Goal: Information Seeking & Learning: Learn about a topic

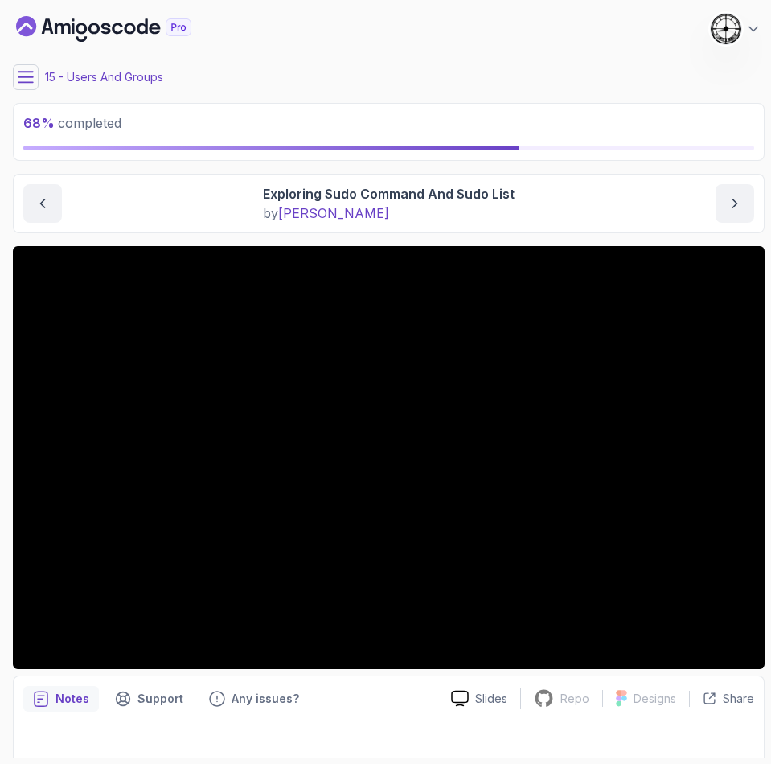
click at [22, 74] on icon at bounding box center [26, 77] width 16 height 16
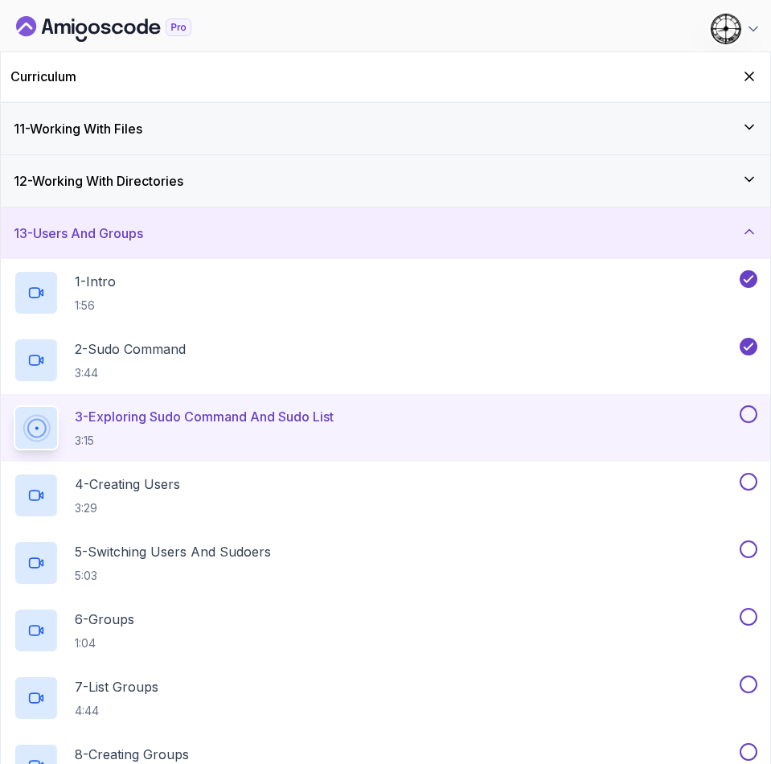
scroll to position [483, 0]
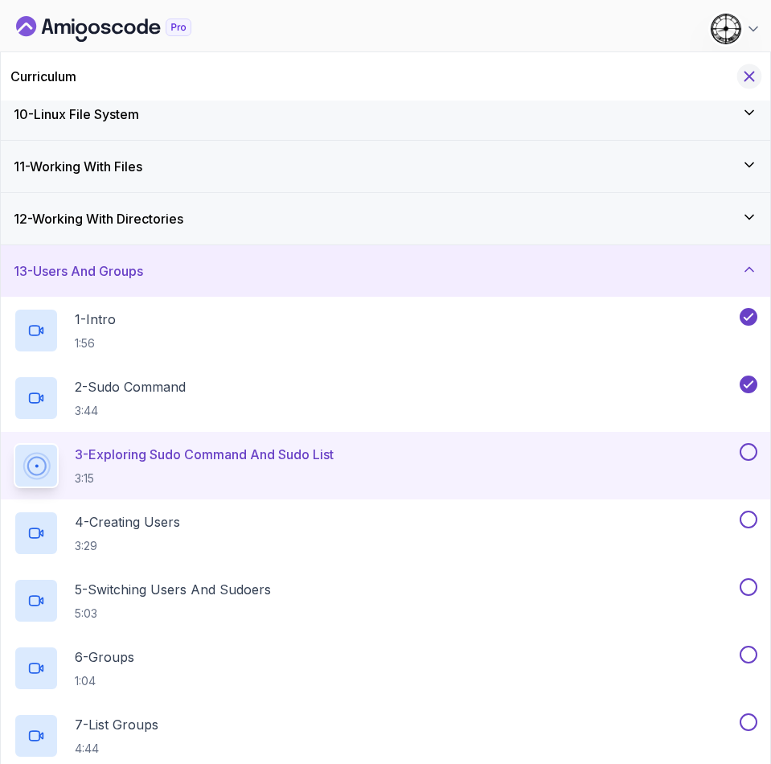
click at [751, 68] on icon "Hide Curriculum for mobile" at bounding box center [750, 77] width 18 height 18
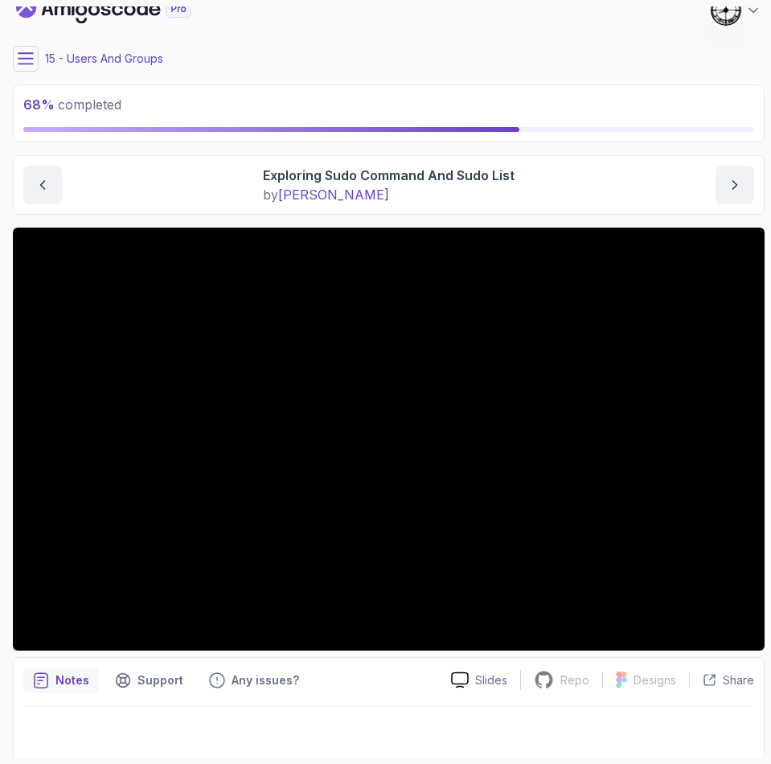
scroll to position [23, 0]
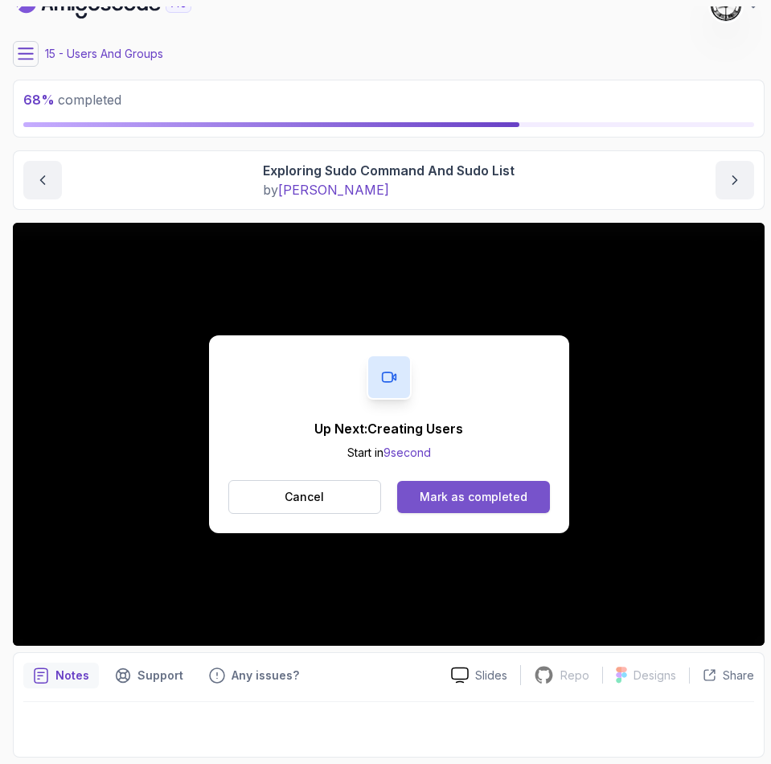
click at [509, 506] on button "Mark as completed" at bounding box center [473, 497] width 152 height 32
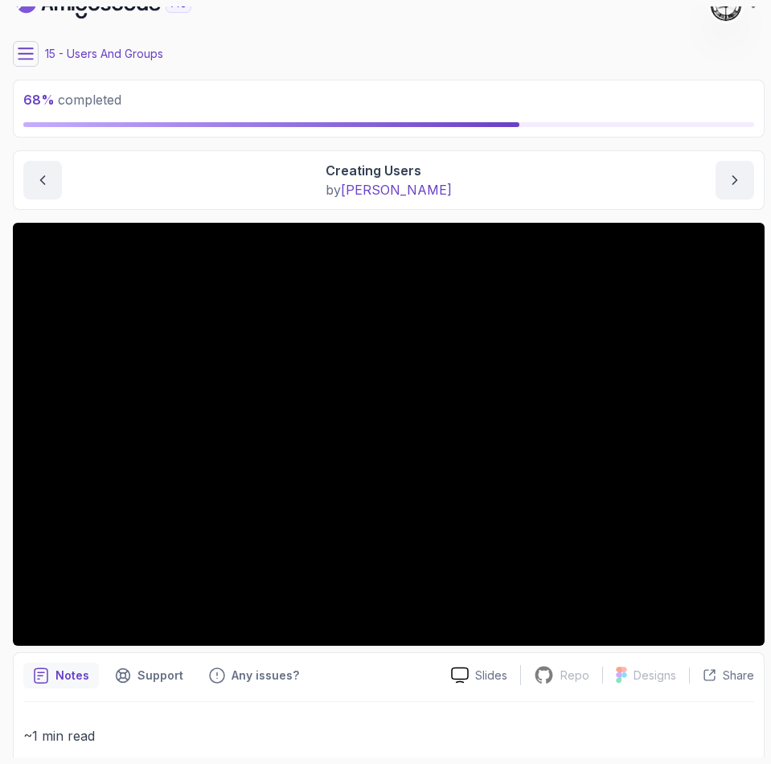
click at [246, 30] on main "My Courses Linux Fundamentals 151 Points 1 Castra Sandu 15 - Users And Groups 6…" at bounding box center [389, 381] width 752 height 751
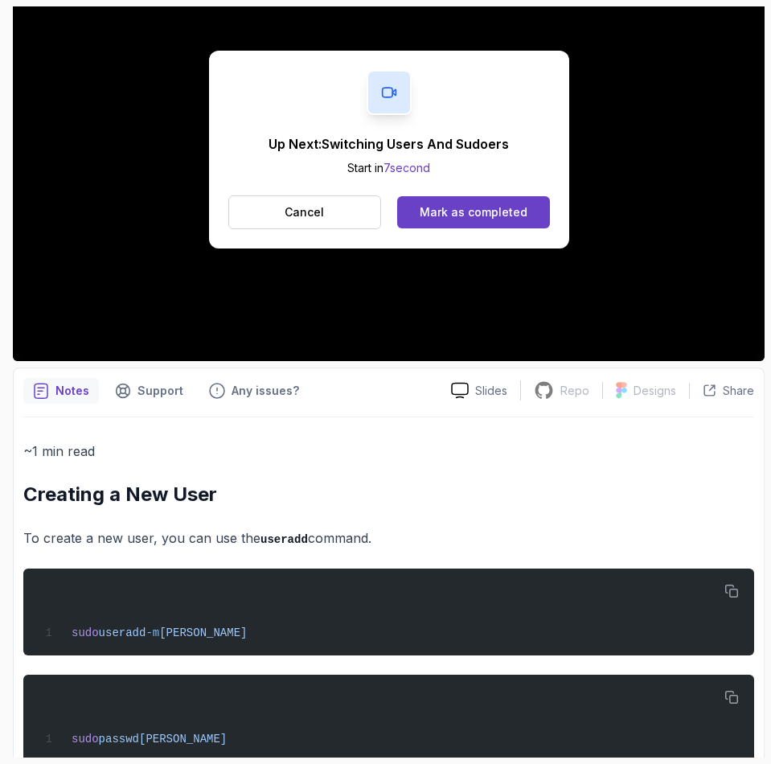
scroll to position [347, 0]
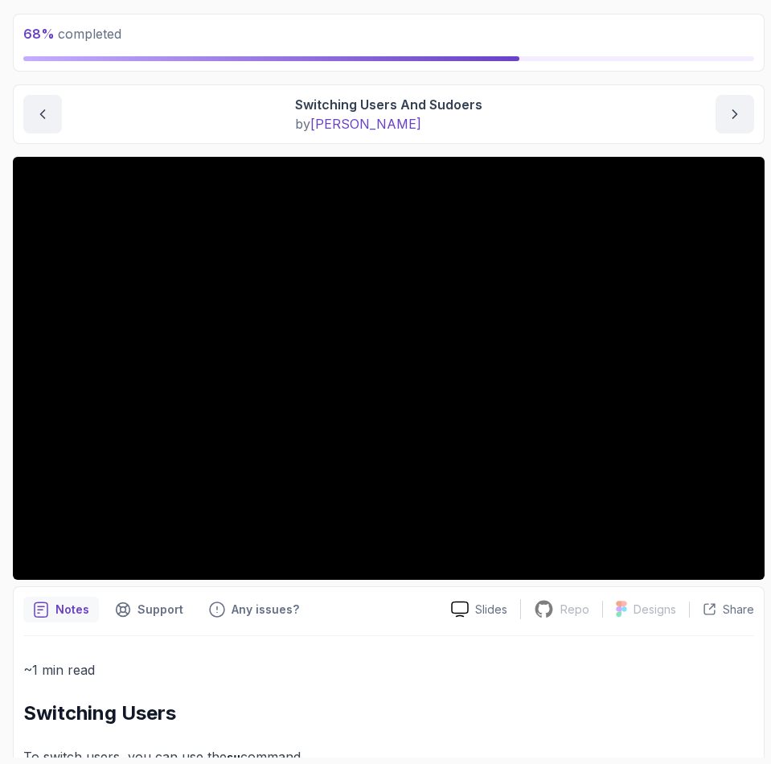
scroll to position [121, 0]
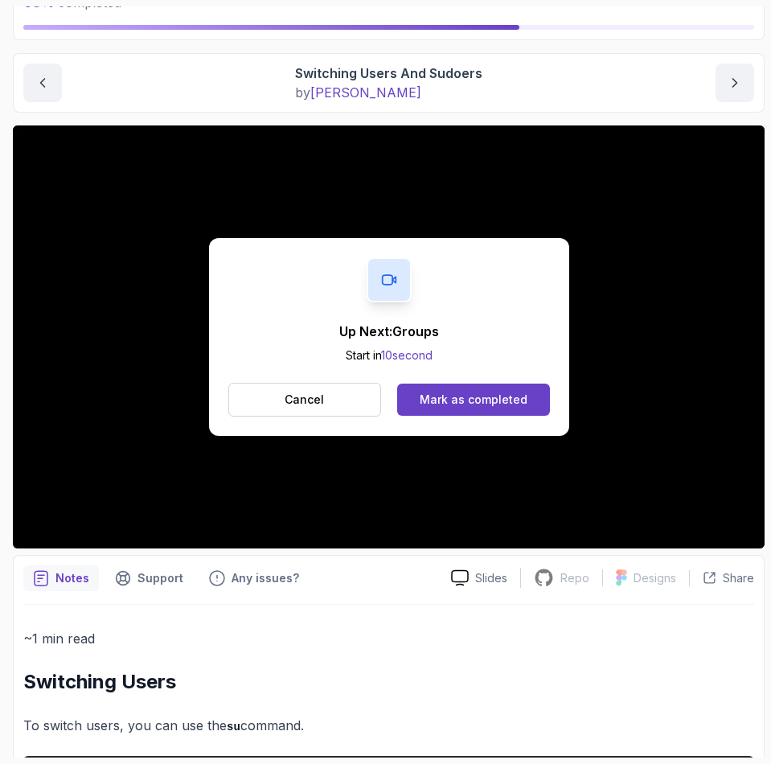
click at [491, 373] on div "Up Next: Groups Start in 10 second Cancel Mark as completed" at bounding box center [389, 337] width 360 height 198
click at [486, 402] on div "Mark as completed" at bounding box center [474, 400] width 108 height 16
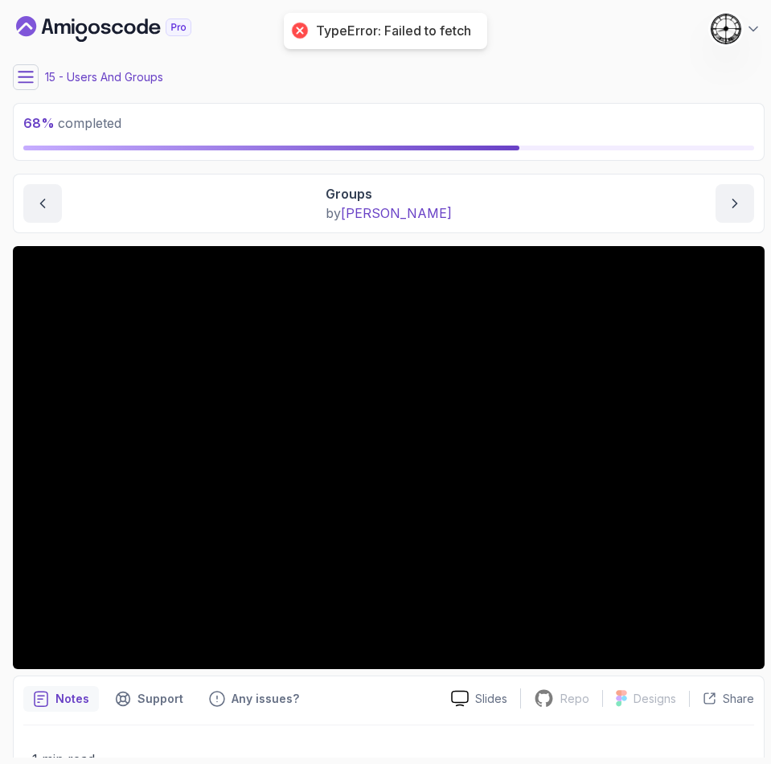
click at [9, 82] on div "68 % completed 1 - Intro 2 - Getting Started 3 - Mac Installation 4 - Windows I…" at bounding box center [385, 381] width 759 height 751
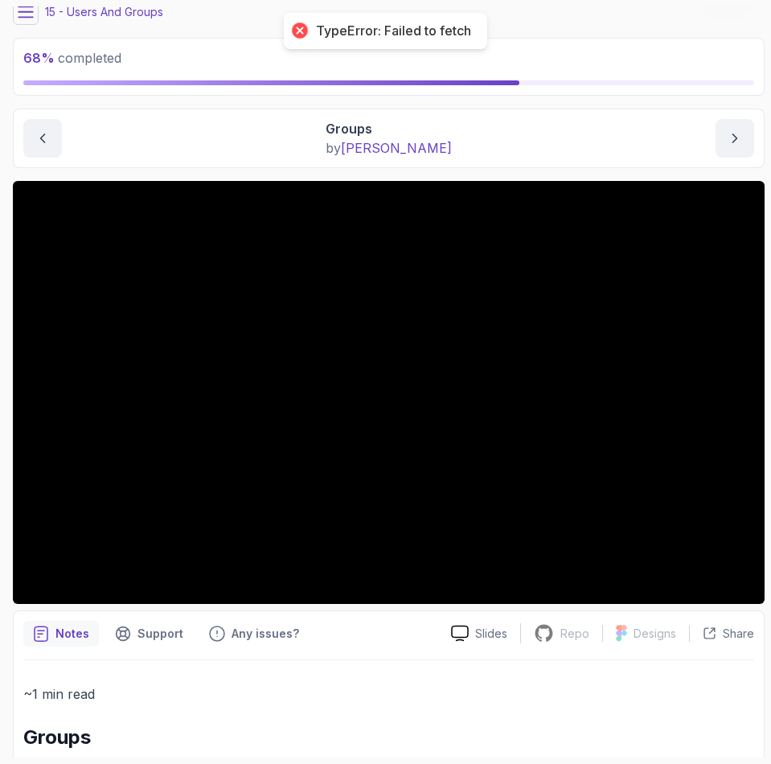
scroll to position [121, 0]
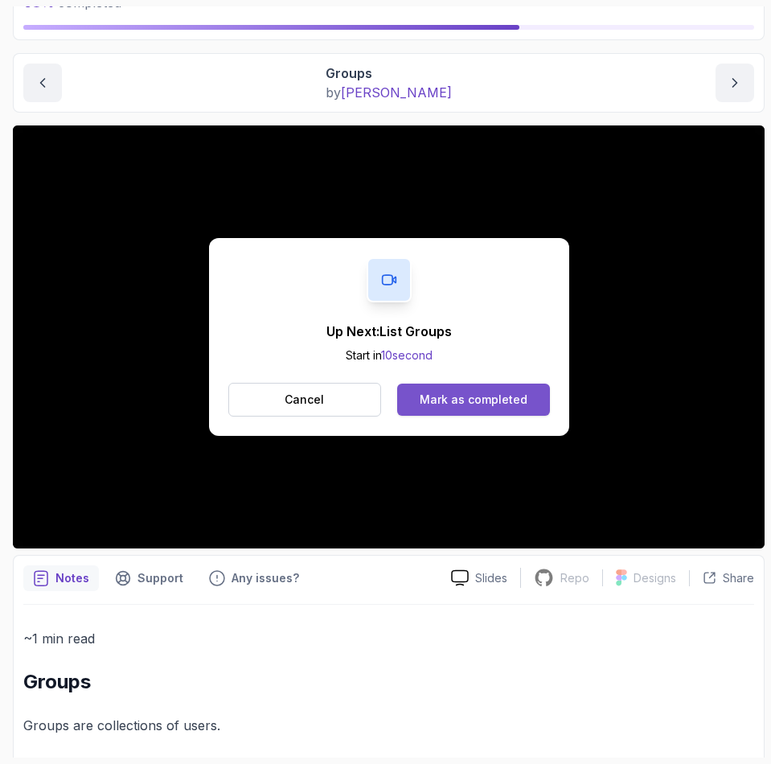
click at [457, 404] on div "Mark as completed" at bounding box center [474, 400] width 108 height 16
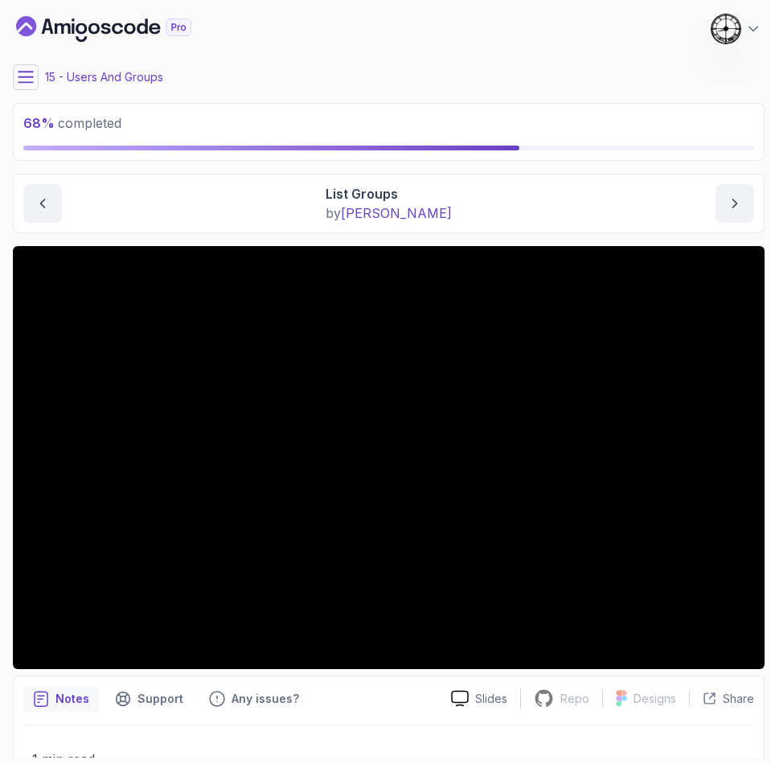
click at [24, 67] on button at bounding box center [26, 77] width 26 height 26
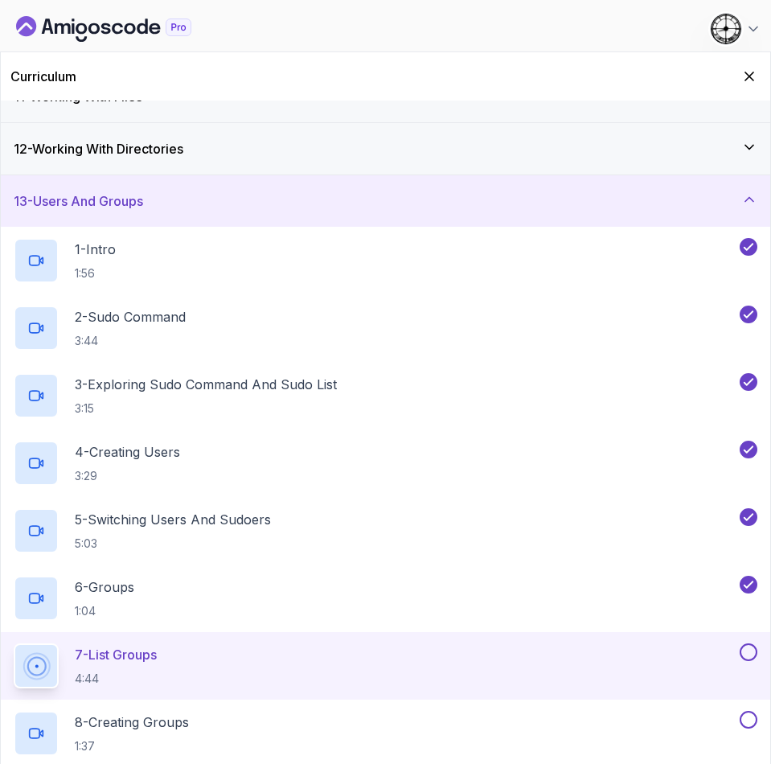
scroll to position [518, 0]
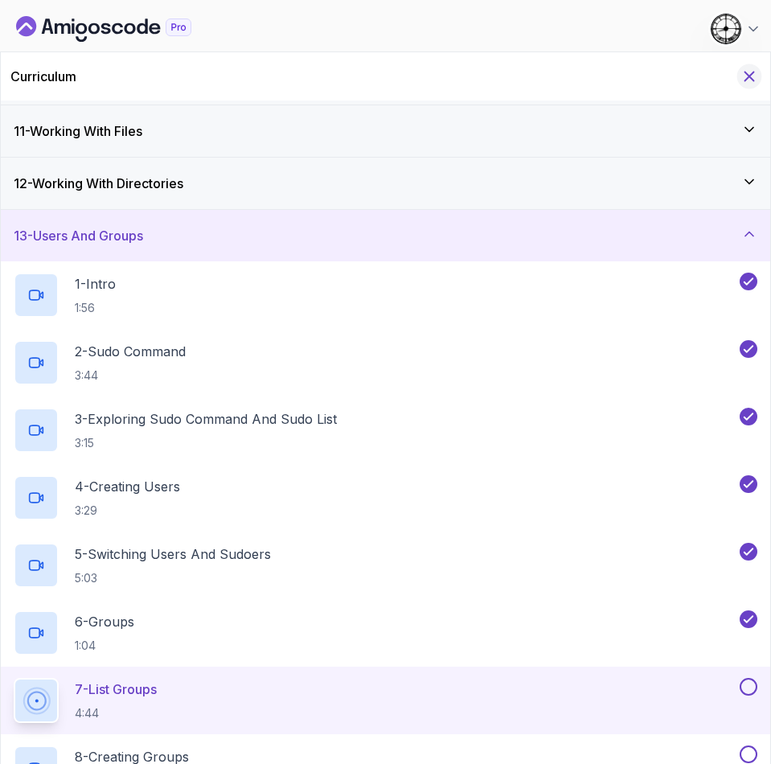
click at [752, 72] on icon "Hide Curriculum for mobile" at bounding box center [750, 77] width 18 height 18
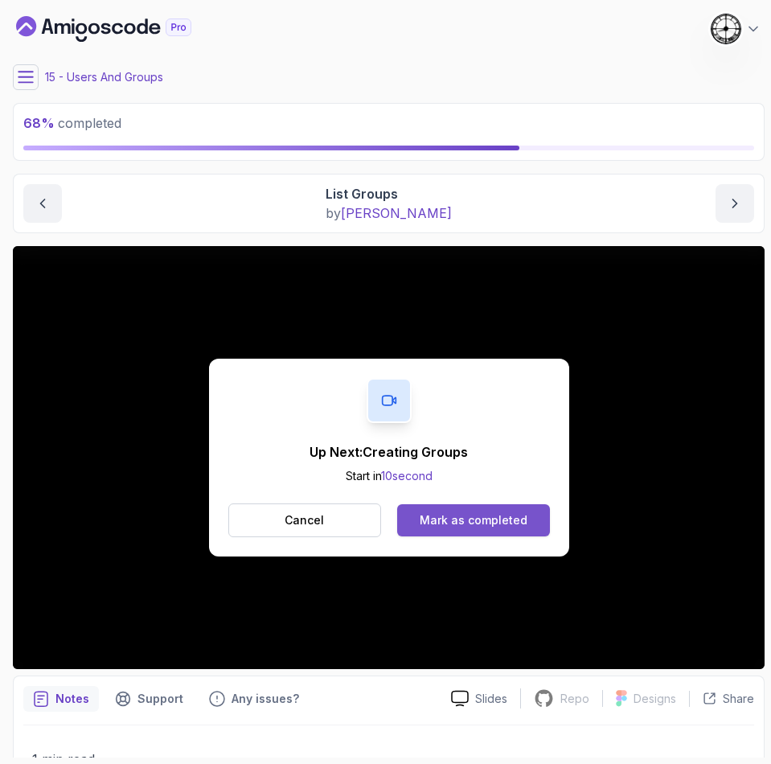
click at [472, 518] on div "Mark as completed" at bounding box center [474, 520] width 108 height 16
click at [462, 520] on div "Mark as completed" at bounding box center [474, 520] width 108 height 16
click at [491, 524] on div "Mark as completed" at bounding box center [474, 520] width 108 height 16
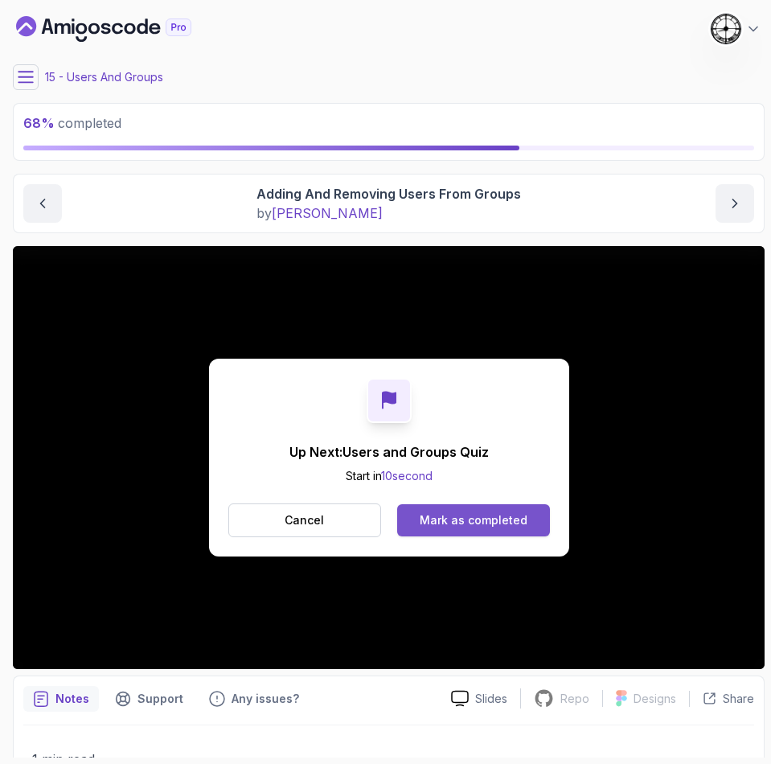
click at [483, 507] on button "Mark as completed" at bounding box center [473, 520] width 152 height 32
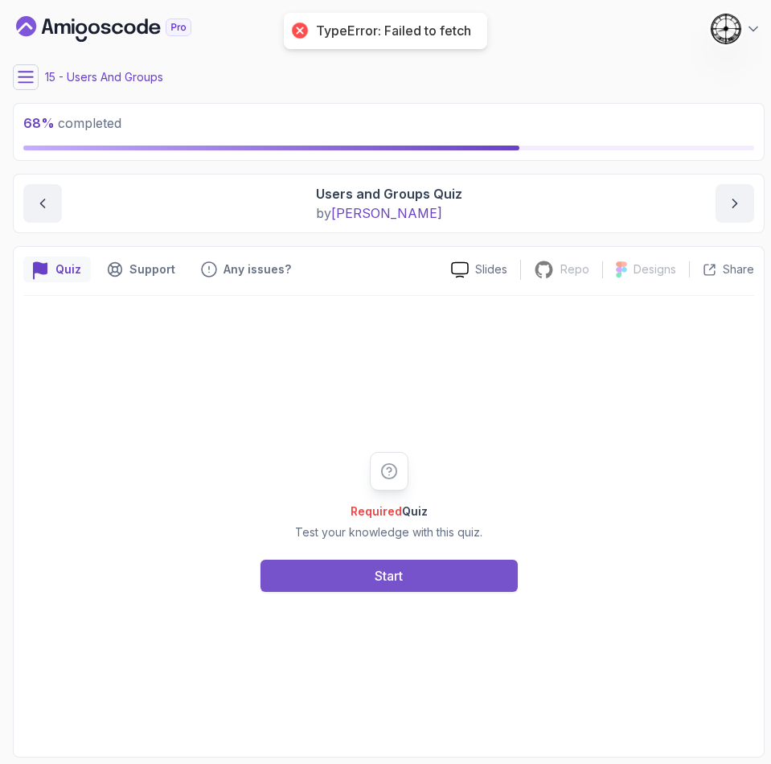
click at [294, 571] on button "Start" at bounding box center [389, 576] width 257 height 32
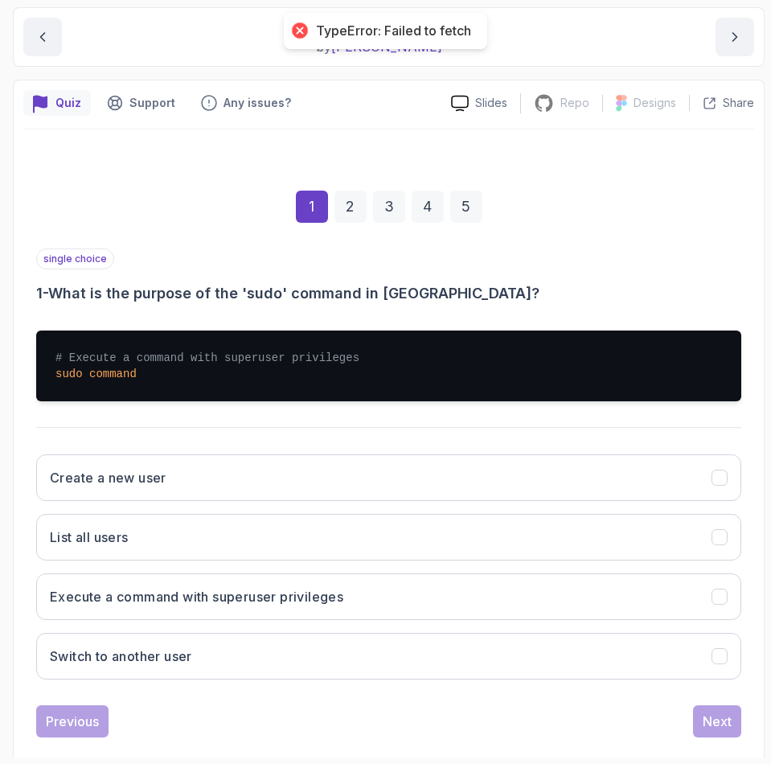
scroll to position [192, 0]
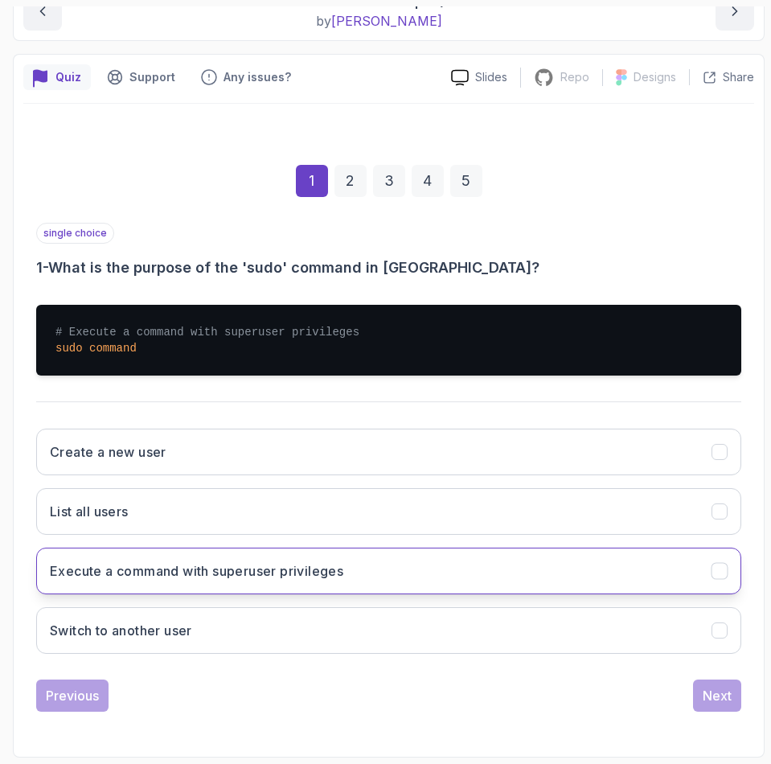
click at [90, 575] on h3 "Execute a command with superuser privileges" at bounding box center [197, 570] width 294 height 19
click at [707, 693] on div "Next" at bounding box center [717, 695] width 29 height 19
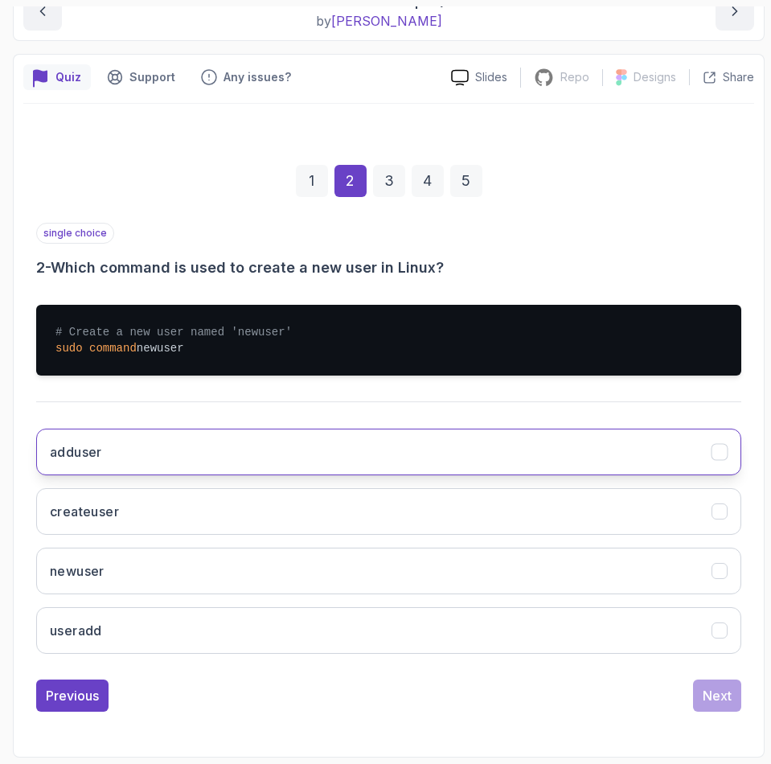
click at [86, 461] on h3 "adduser" at bounding box center [76, 451] width 52 height 19
click at [724, 683] on button "Next" at bounding box center [717, 696] width 48 height 32
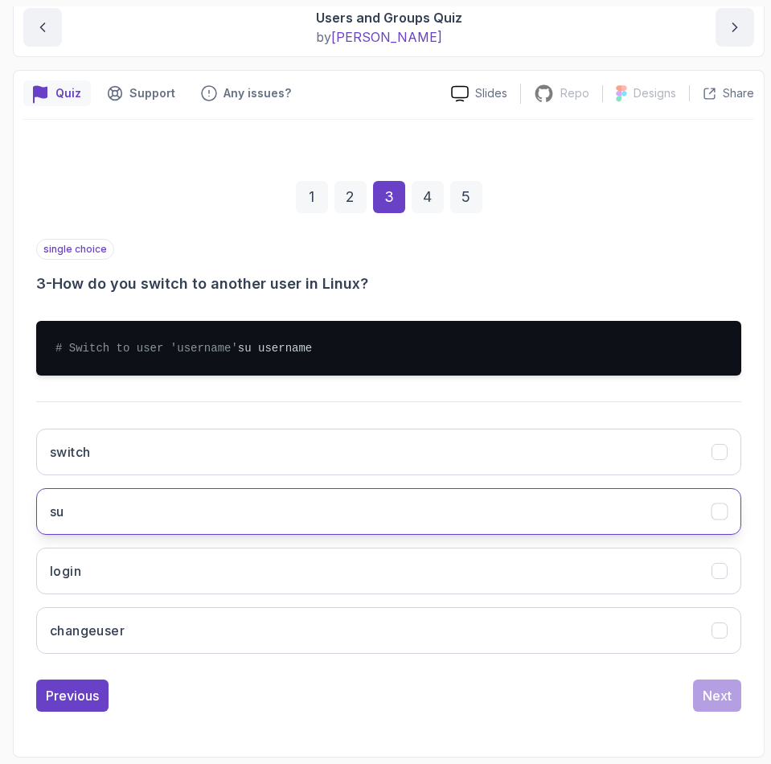
click at [94, 517] on button "su" at bounding box center [388, 511] width 705 height 47
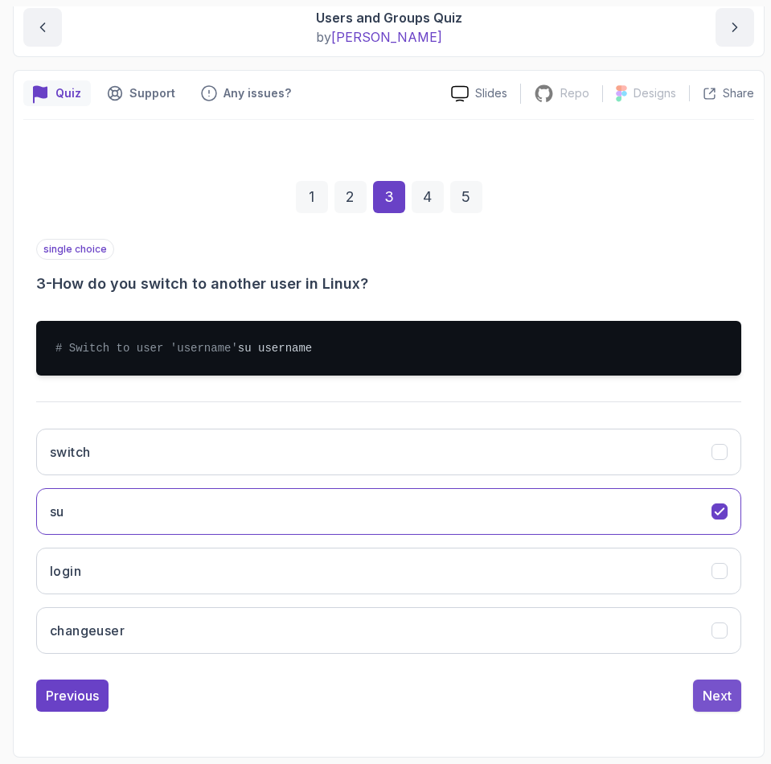
click at [714, 709] on button "Next" at bounding box center [717, 696] width 48 height 32
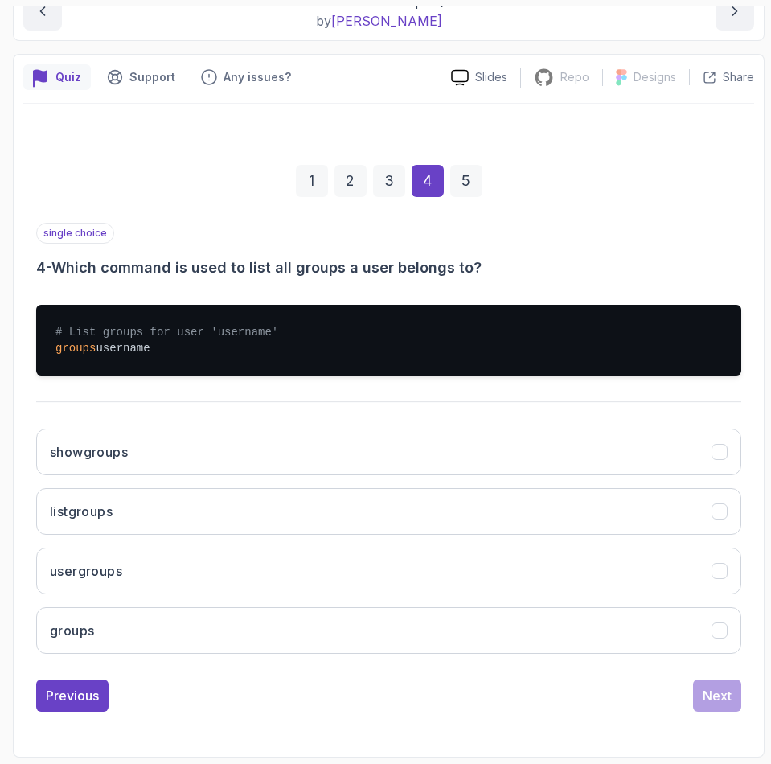
click at [279, 380] on div "# List groups for user 'username' groups username" at bounding box center [388, 340] width 705 height 97
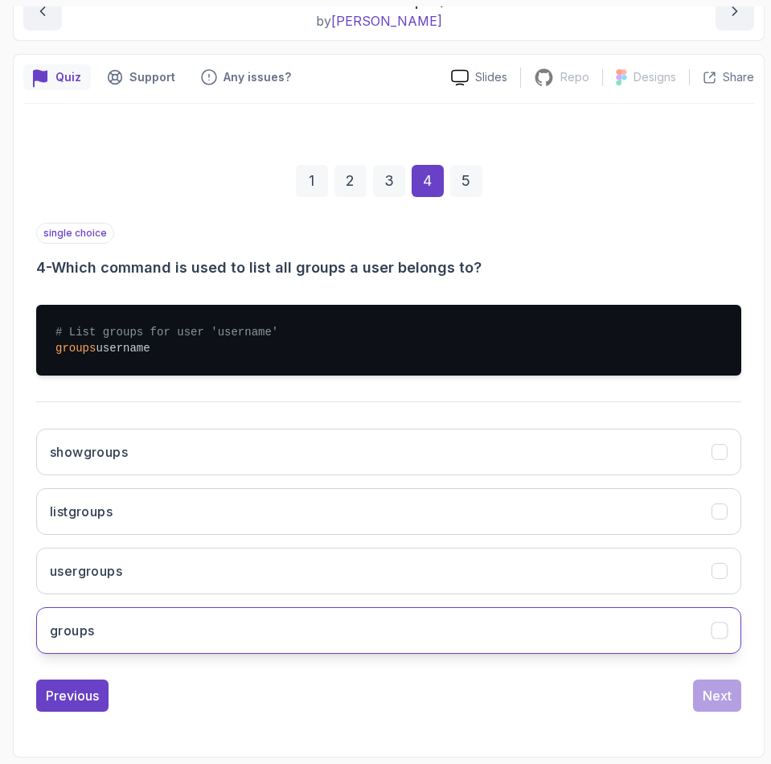
click at [111, 633] on button "groups" at bounding box center [388, 630] width 705 height 47
click at [722, 697] on div "Next" at bounding box center [717, 695] width 29 height 19
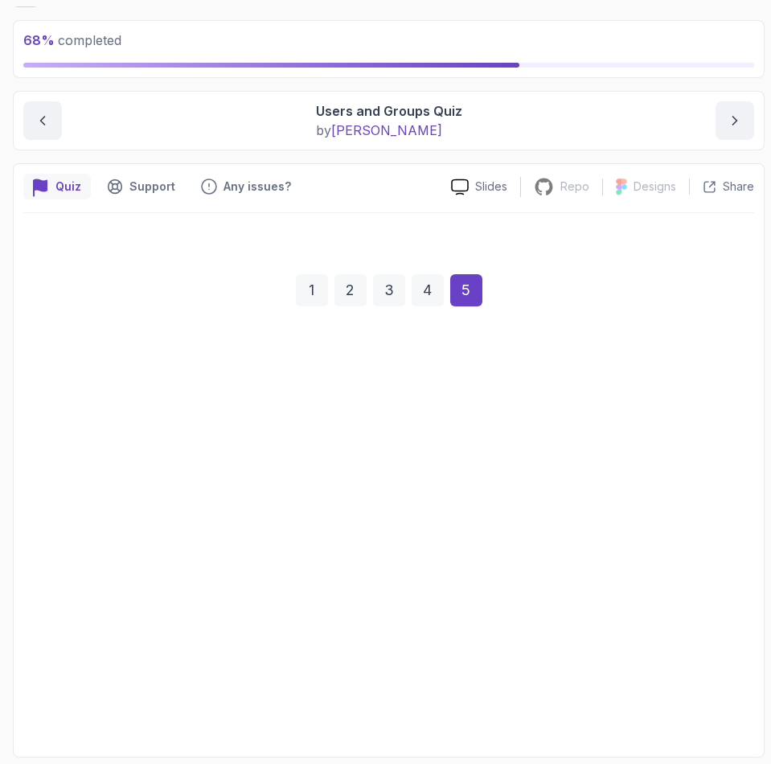
scroll to position [83, 0]
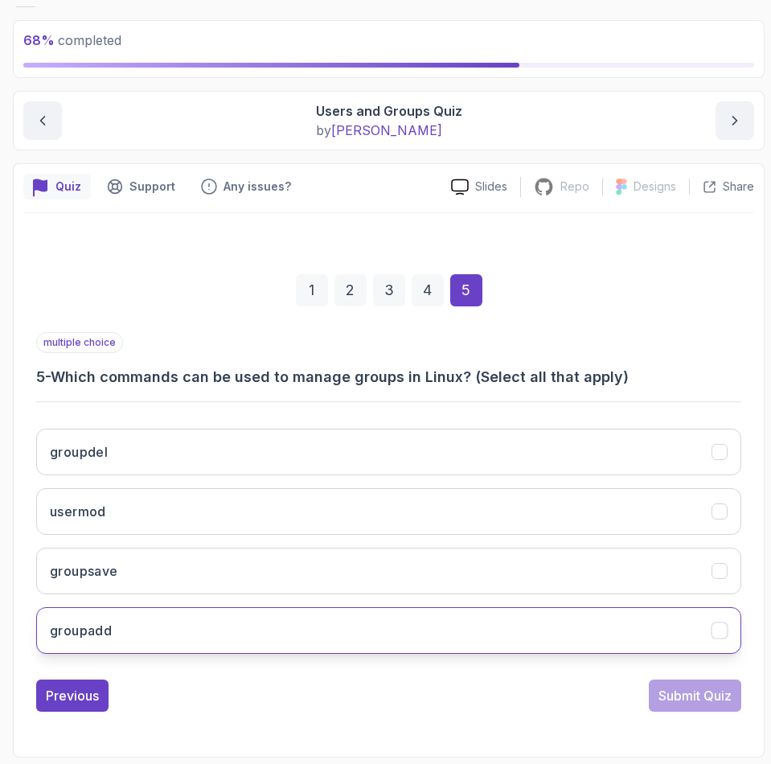
click at [114, 642] on button "groupadd" at bounding box center [388, 630] width 705 height 47
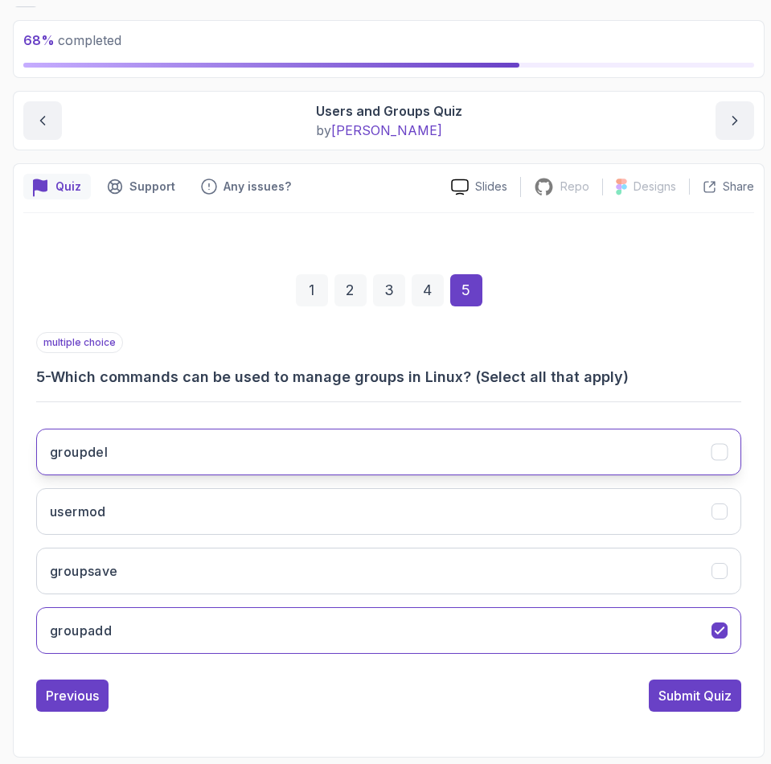
click at [121, 454] on button "groupdel" at bounding box center [388, 452] width 705 height 47
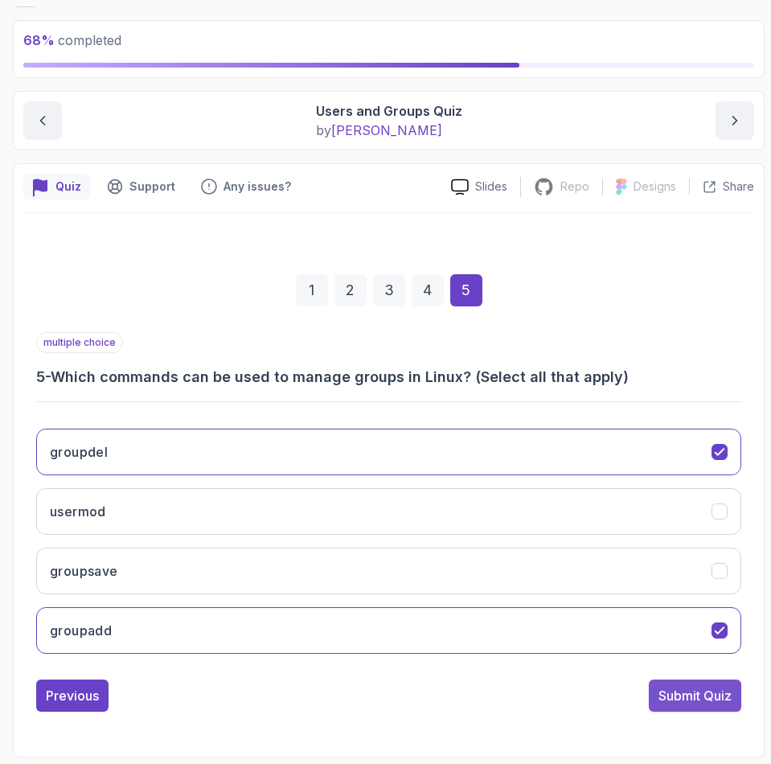
click at [710, 705] on div "Submit Quiz" at bounding box center [695, 695] width 73 height 19
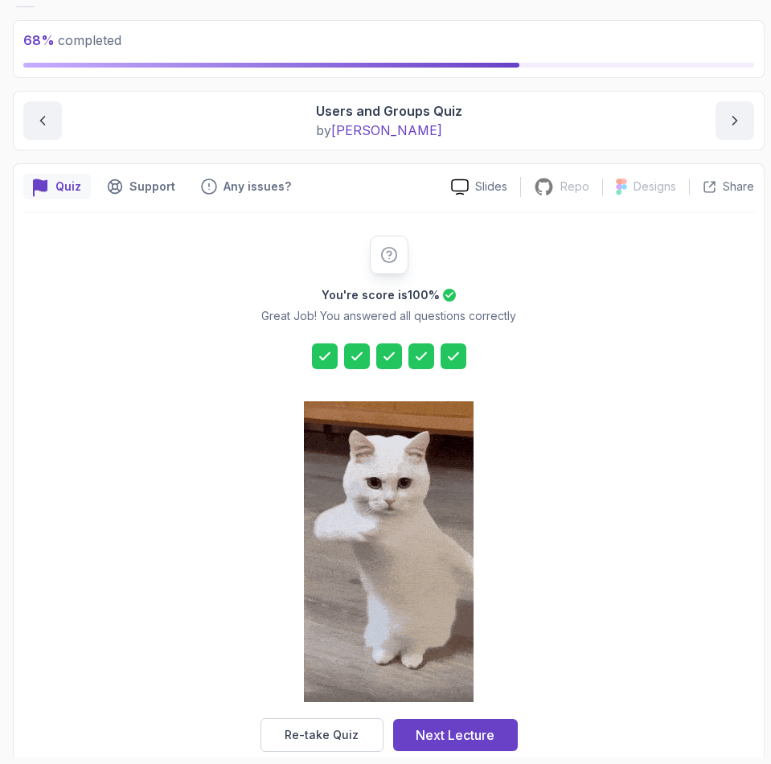
scroll to position [110, 0]
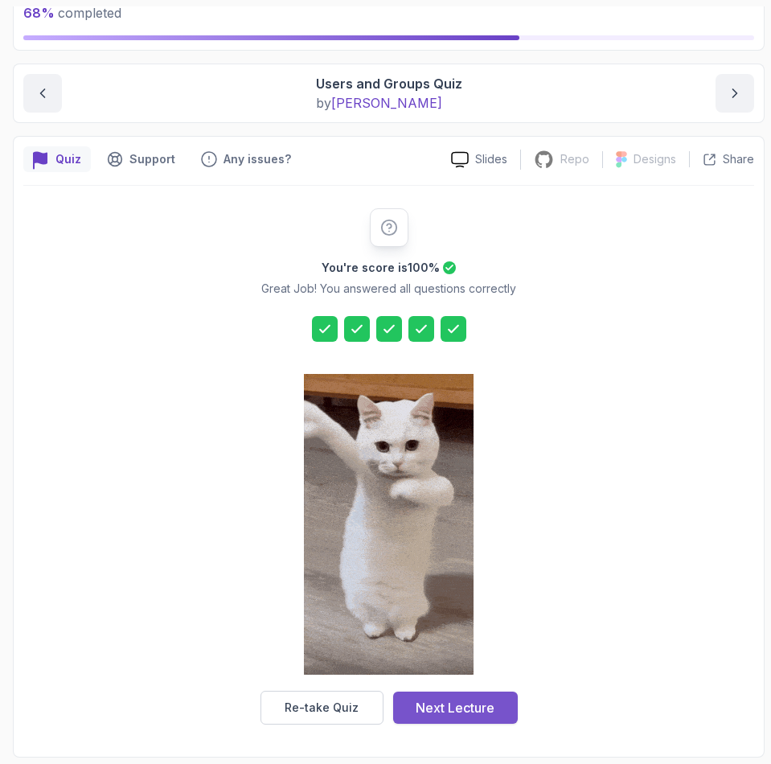
click at [490, 719] on button "Next Lecture" at bounding box center [455, 708] width 125 height 32
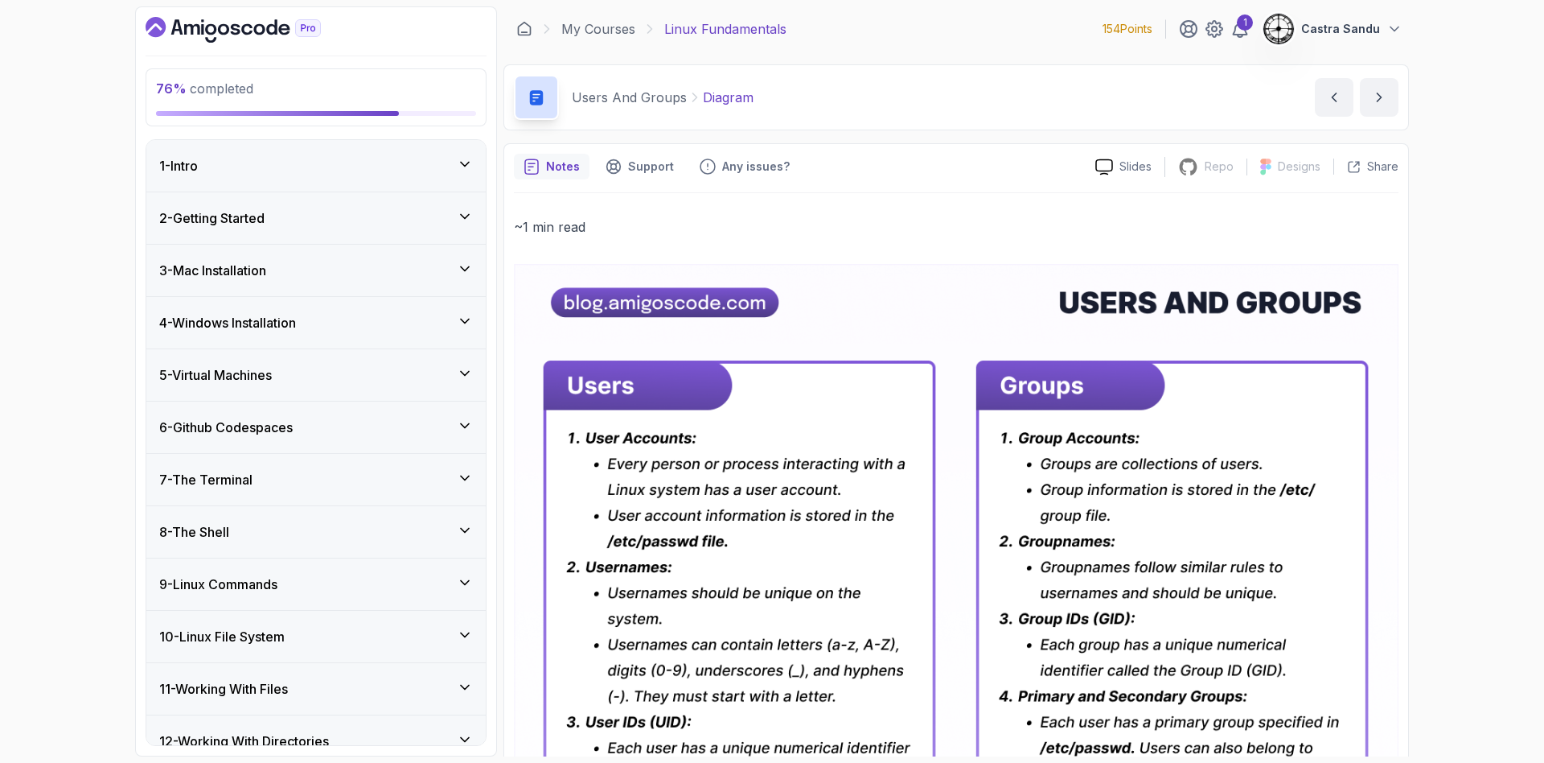
click at [162, 32] on icon "Dashboard" at bounding box center [156, 27] width 20 height 20
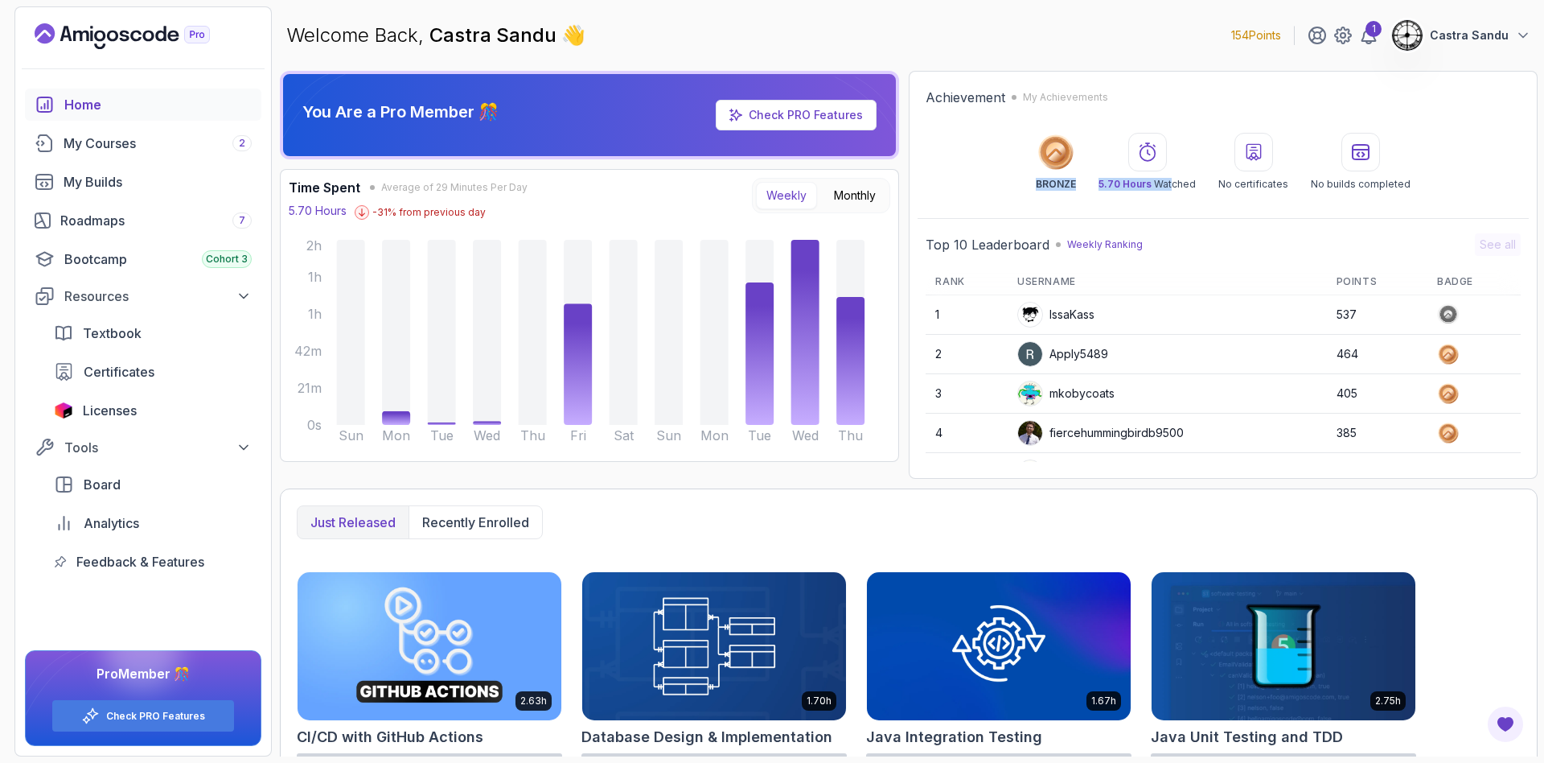
drag, startPoint x: 1022, startPoint y: 127, endPoint x: 1178, endPoint y: 199, distance: 172.0
click at [1178, 199] on div "Achievement My Achievements BRONZE 5.70 Hours Watched No certificates No builds…" at bounding box center [1223, 275] width 629 height 408
click at [1177, 199] on div "Achievement My Achievements BRONZE 5.70 Hours Watched No certificates No builds…" at bounding box center [1223, 275] width 629 height 408
click at [984, 141] on div "BRONZE 5.70 Hours Watched No certificates No builds completed" at bounding box center [1223, 162] width 595 height 58
click at [88, 222] on div "Roadmaps 7" at bounding box center [155, 220] width 191 height 19
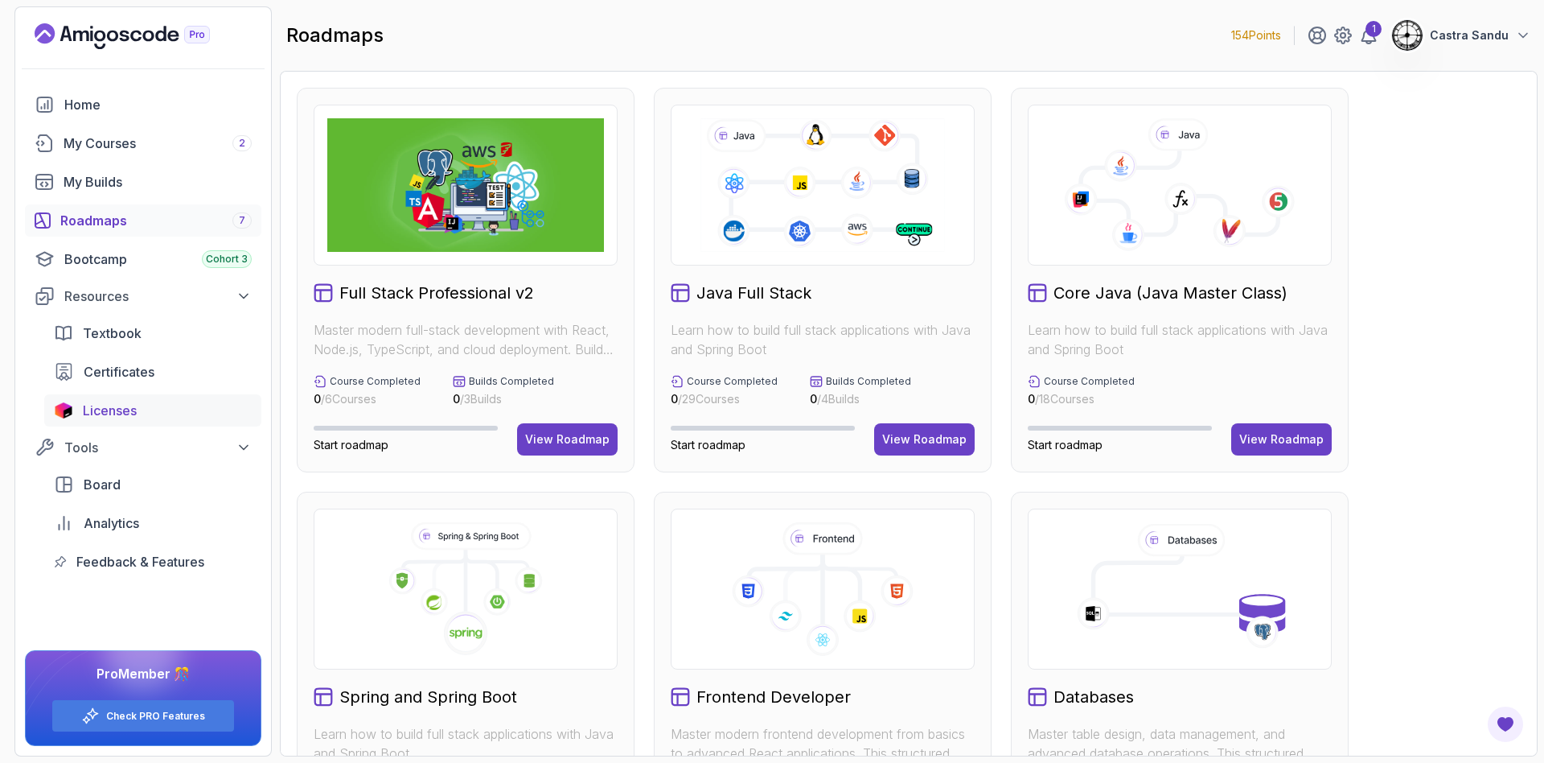
click at [845, 172] on icon at bounding box center [822, 185] width 249 height 138
click at [923, 446] on div "View Roadmap" at bounding box center [924, 439] width 84 height 16
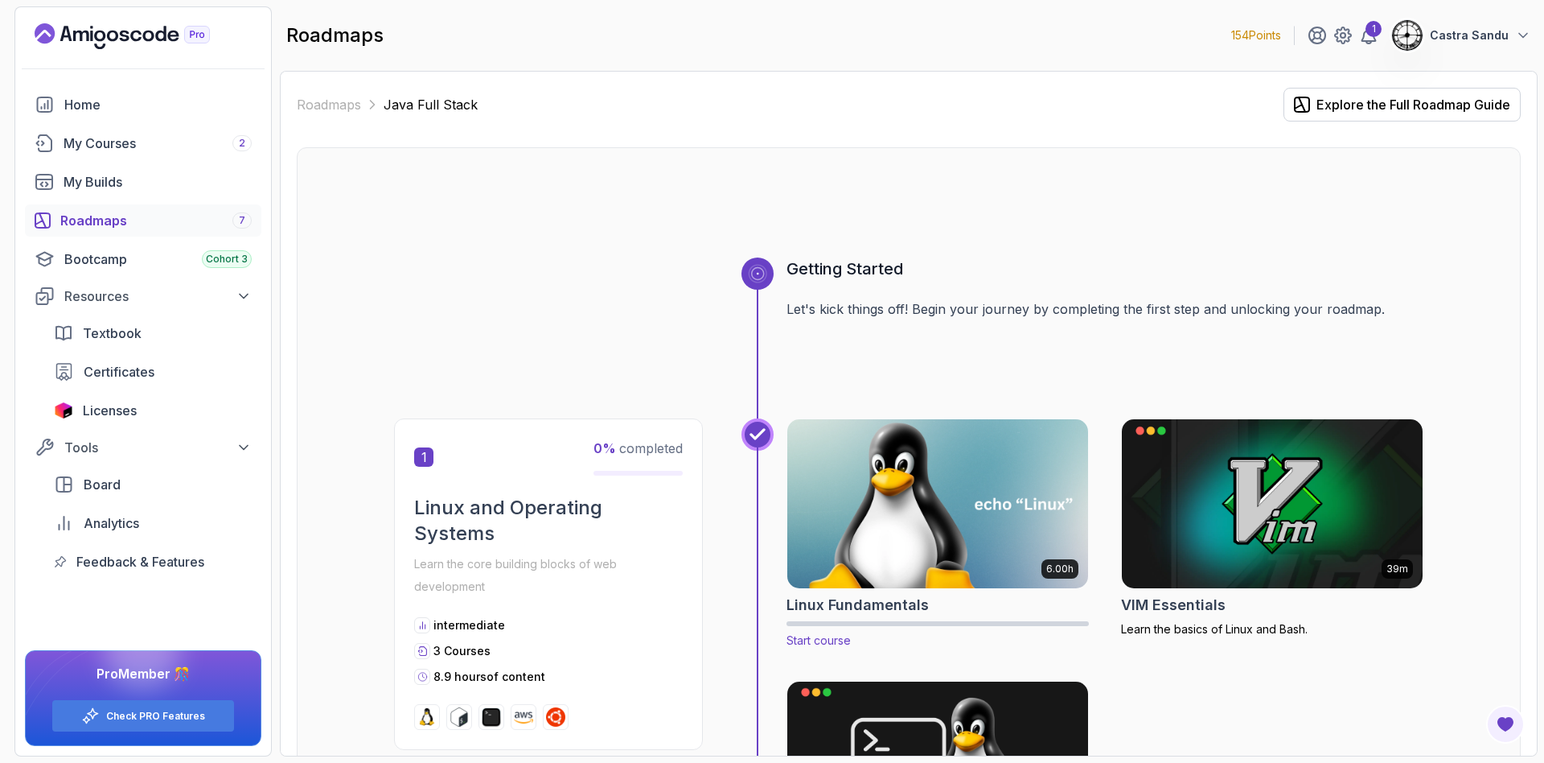
click at [876, 512] on img at bounding box center [938, 503] width 316 height 177
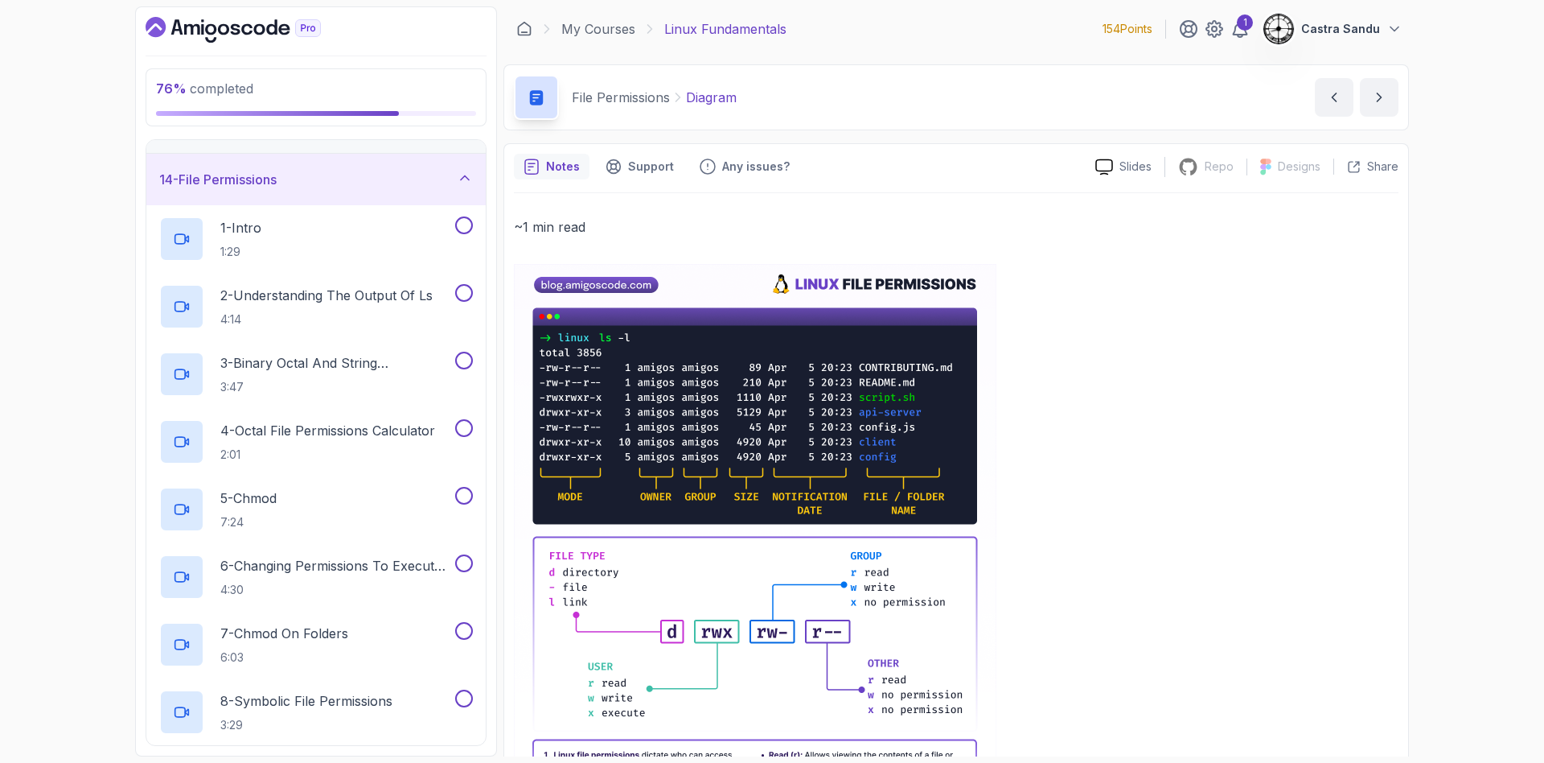
scroll to position [333, 0]
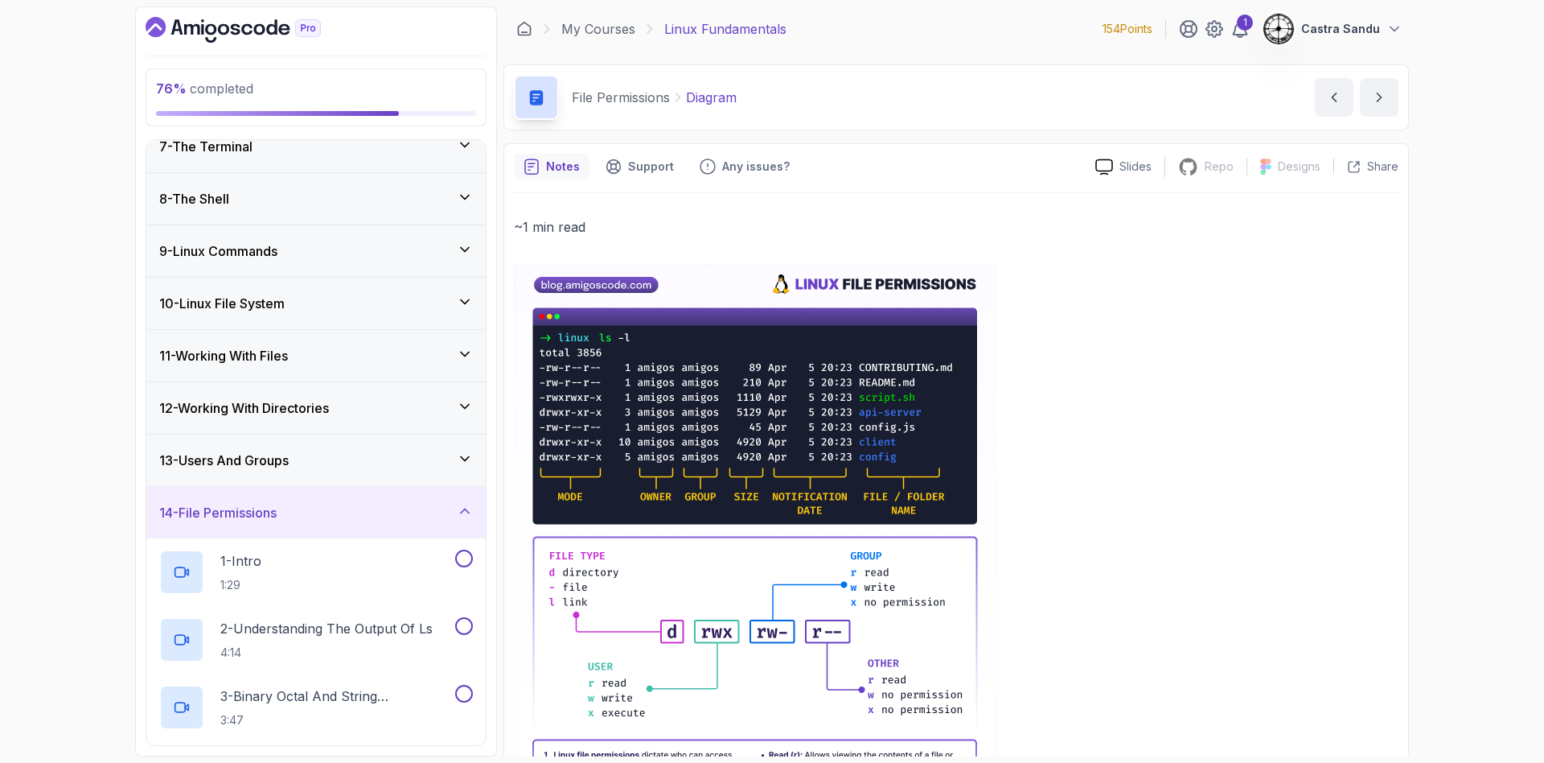
click at [307, 506] on div "14 - File Permissions" at bounding box center [316, 512] width 314 height 19
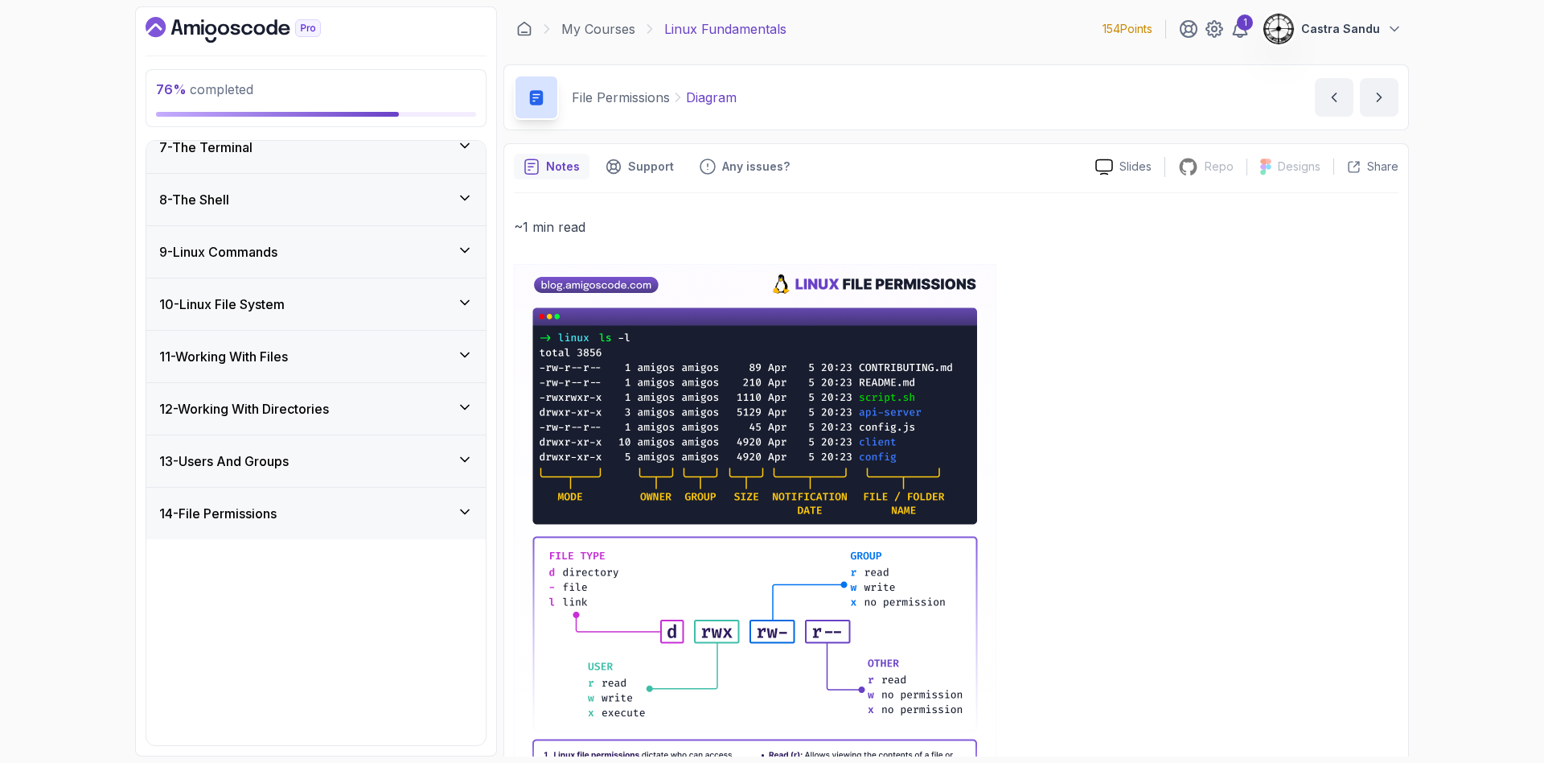
scroll to position [179, 0]
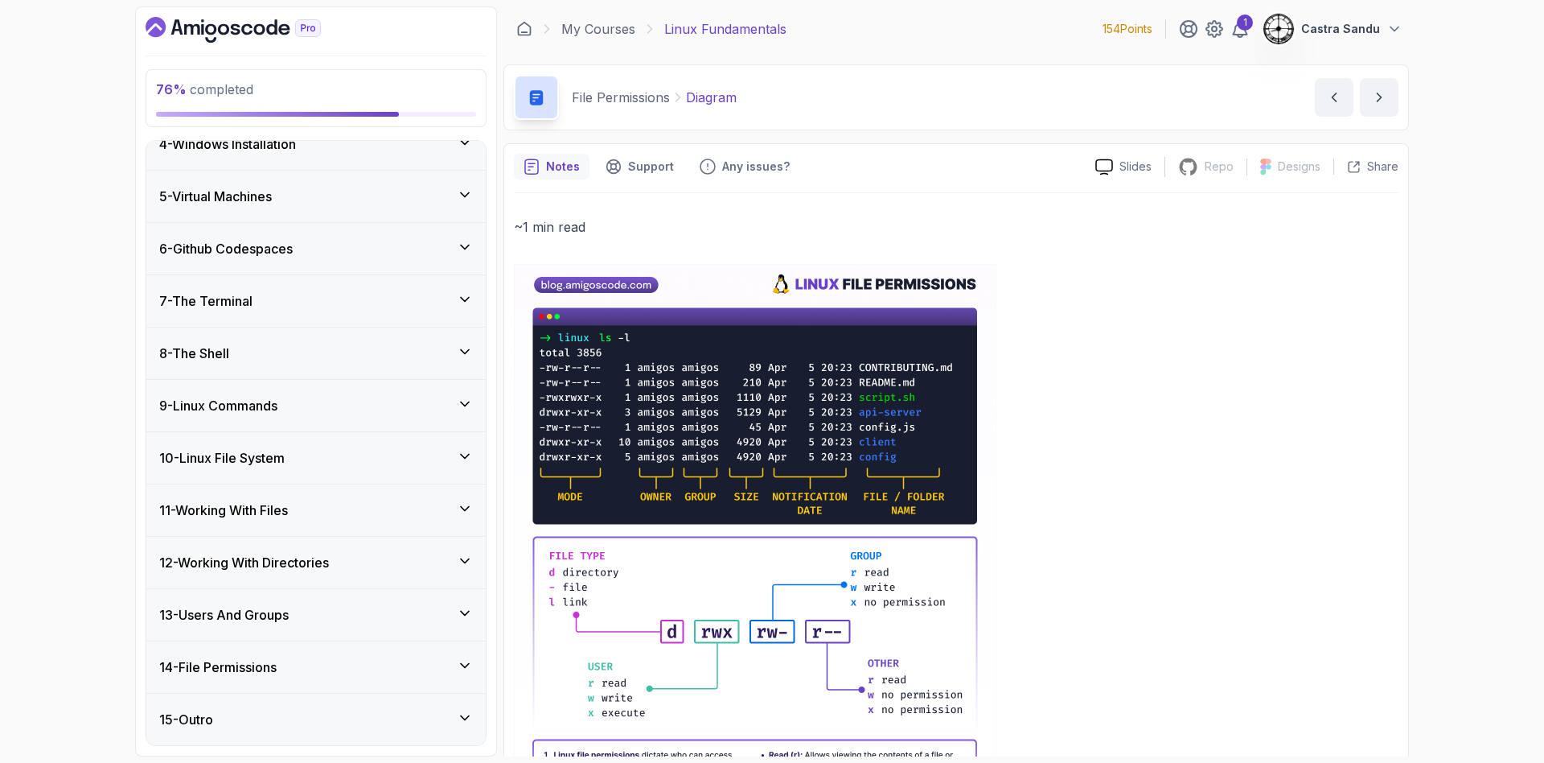
click at [301, 671] on div "14 - File Permissions" at bounding box center [316, 666] width 314 height 19
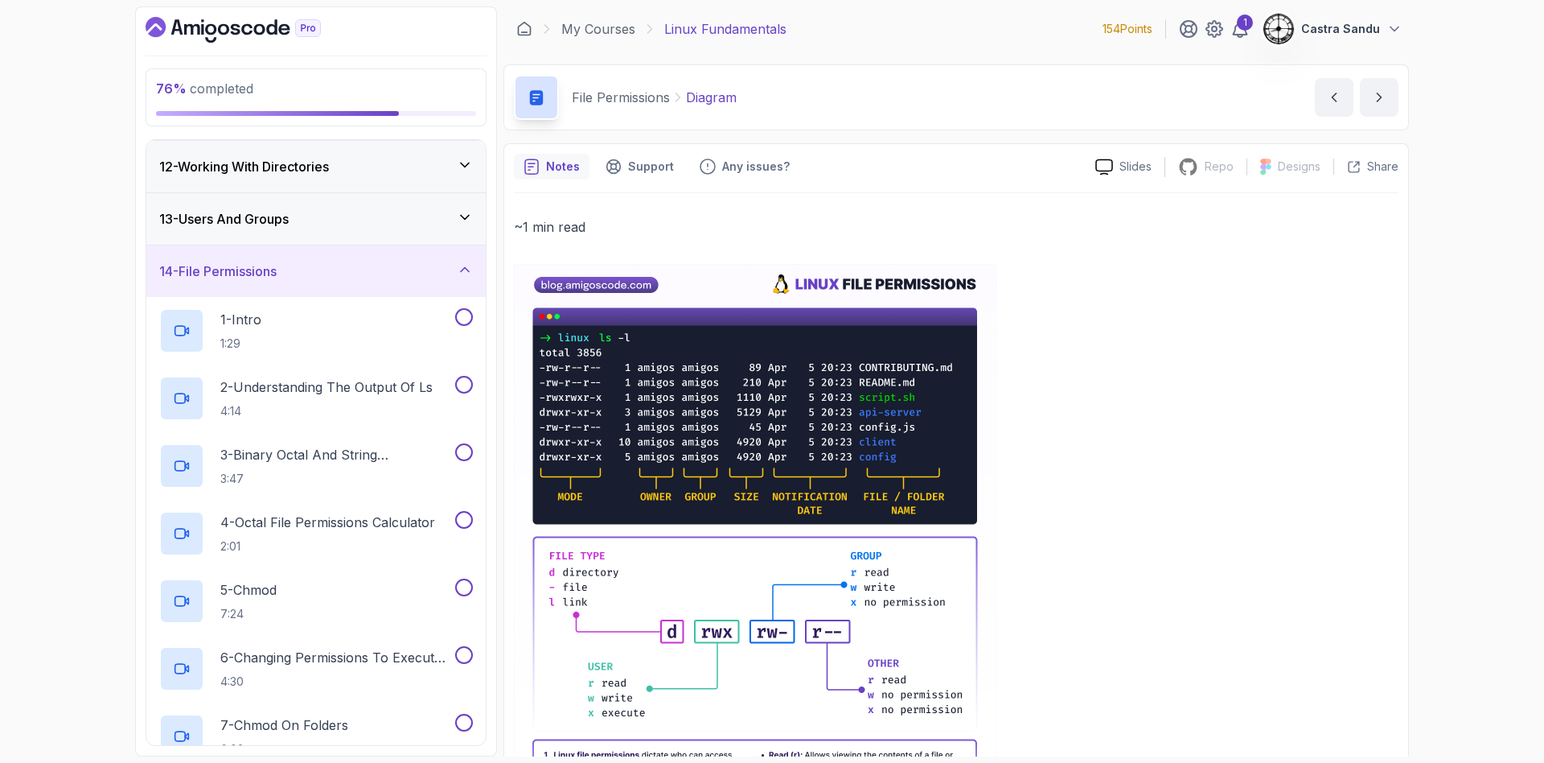
scroll to position [1057, 0]
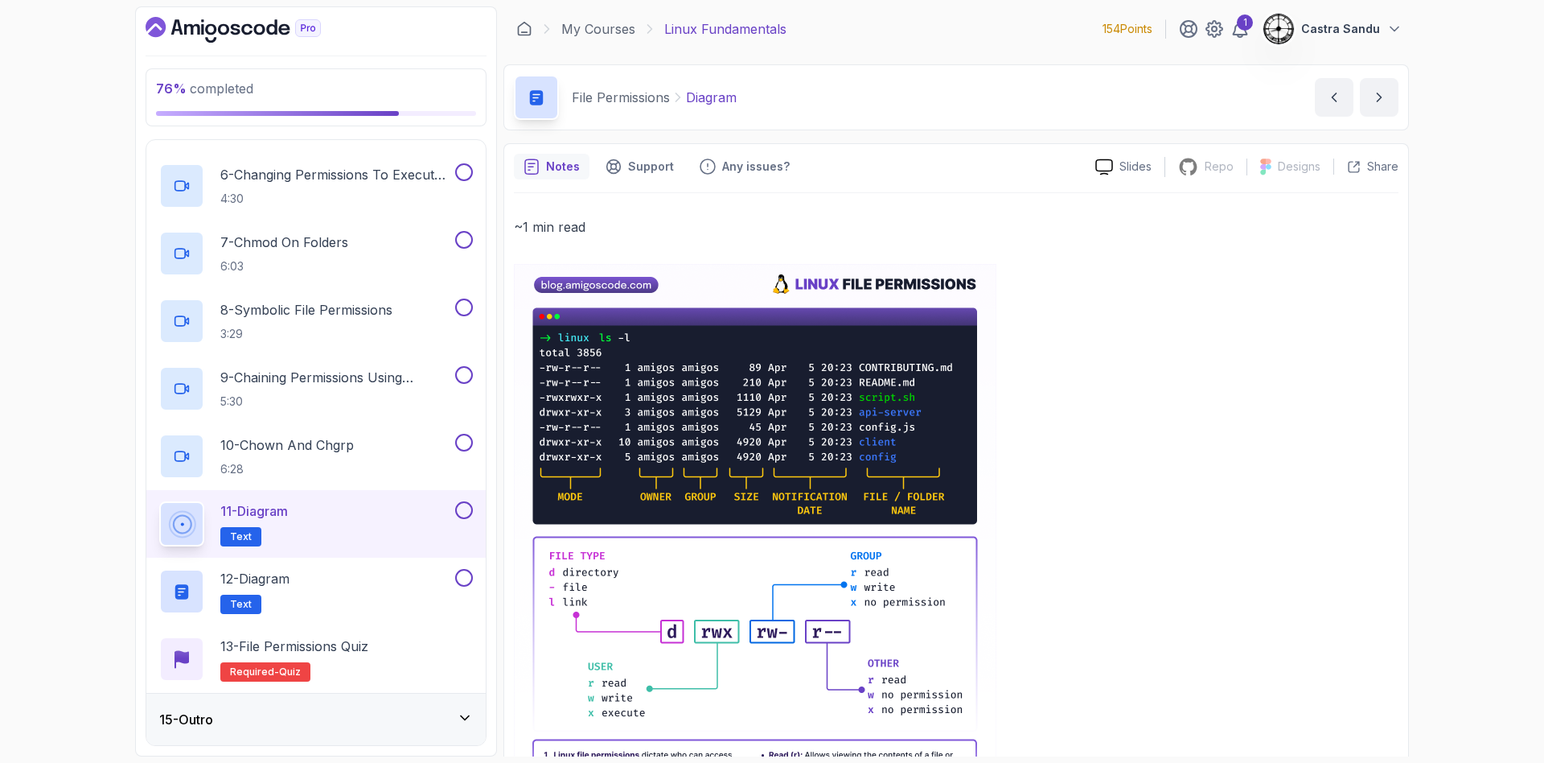
click at [189, 726] on h3 "15 - Outro" at bounding box center [186, 718] width 54 height 19
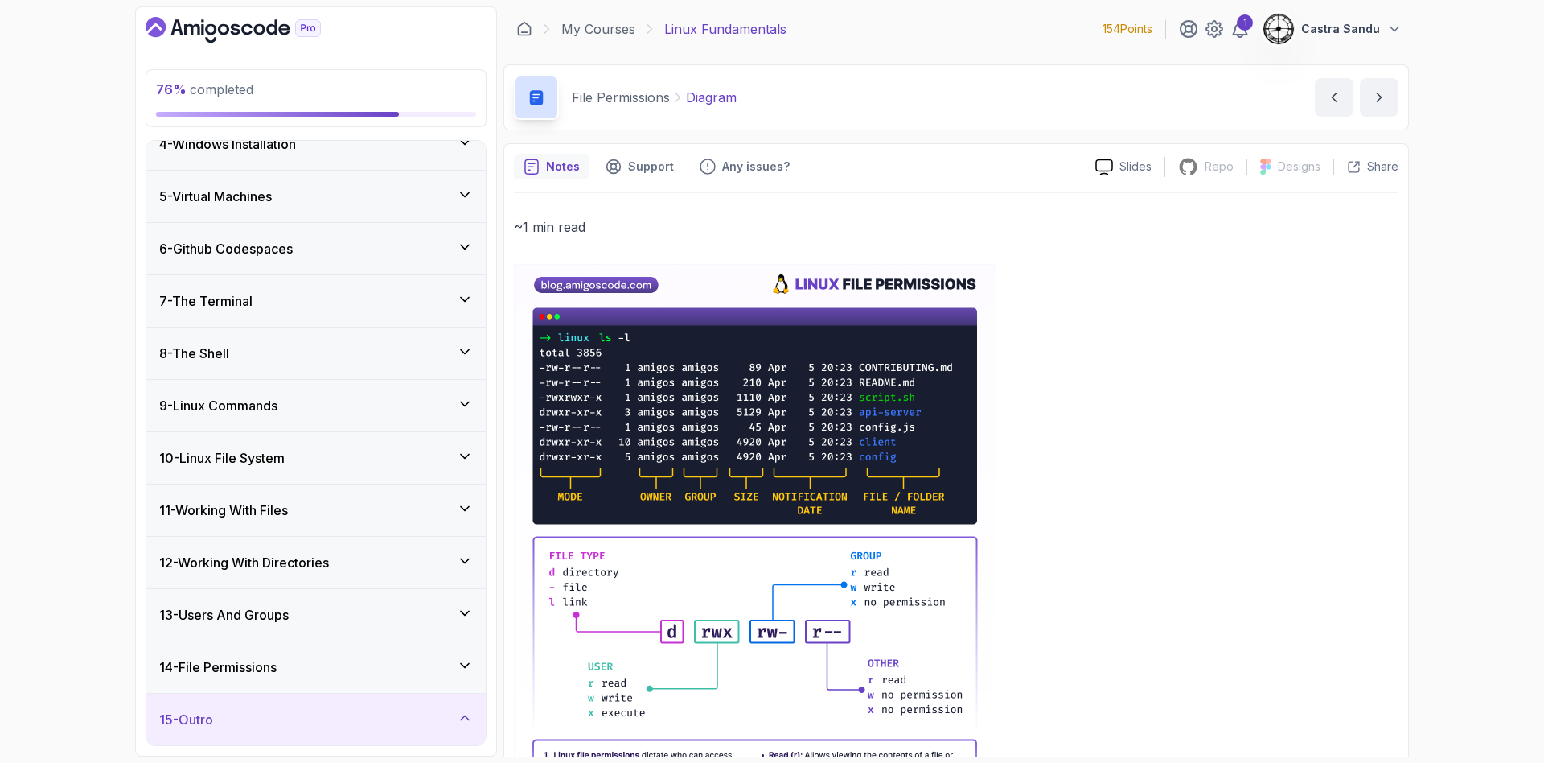
scroll to position [517, 0]
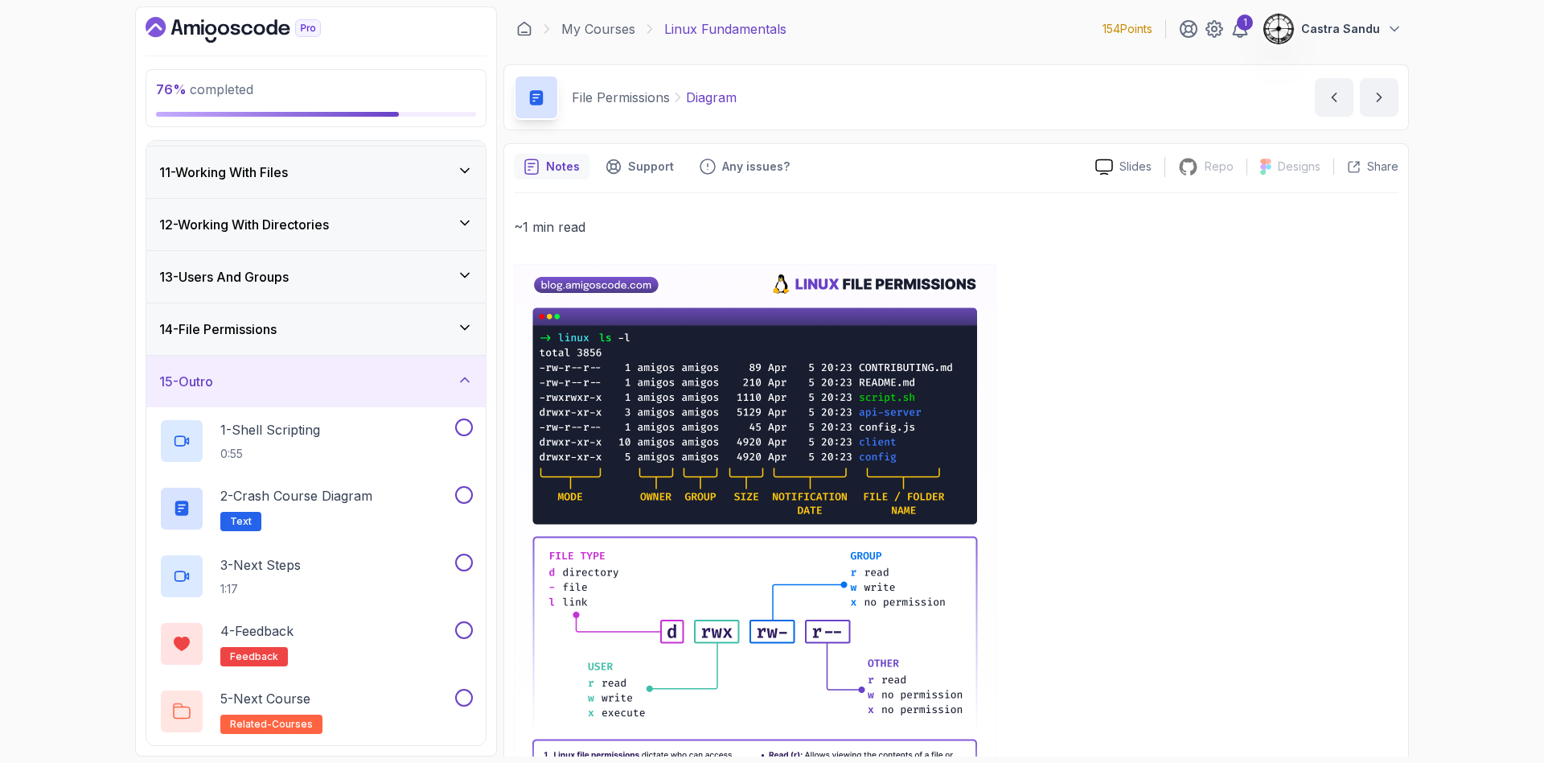
click at [246, 376] on div "15 - Outro" at bounding box center [316, 381] width 314 height 19
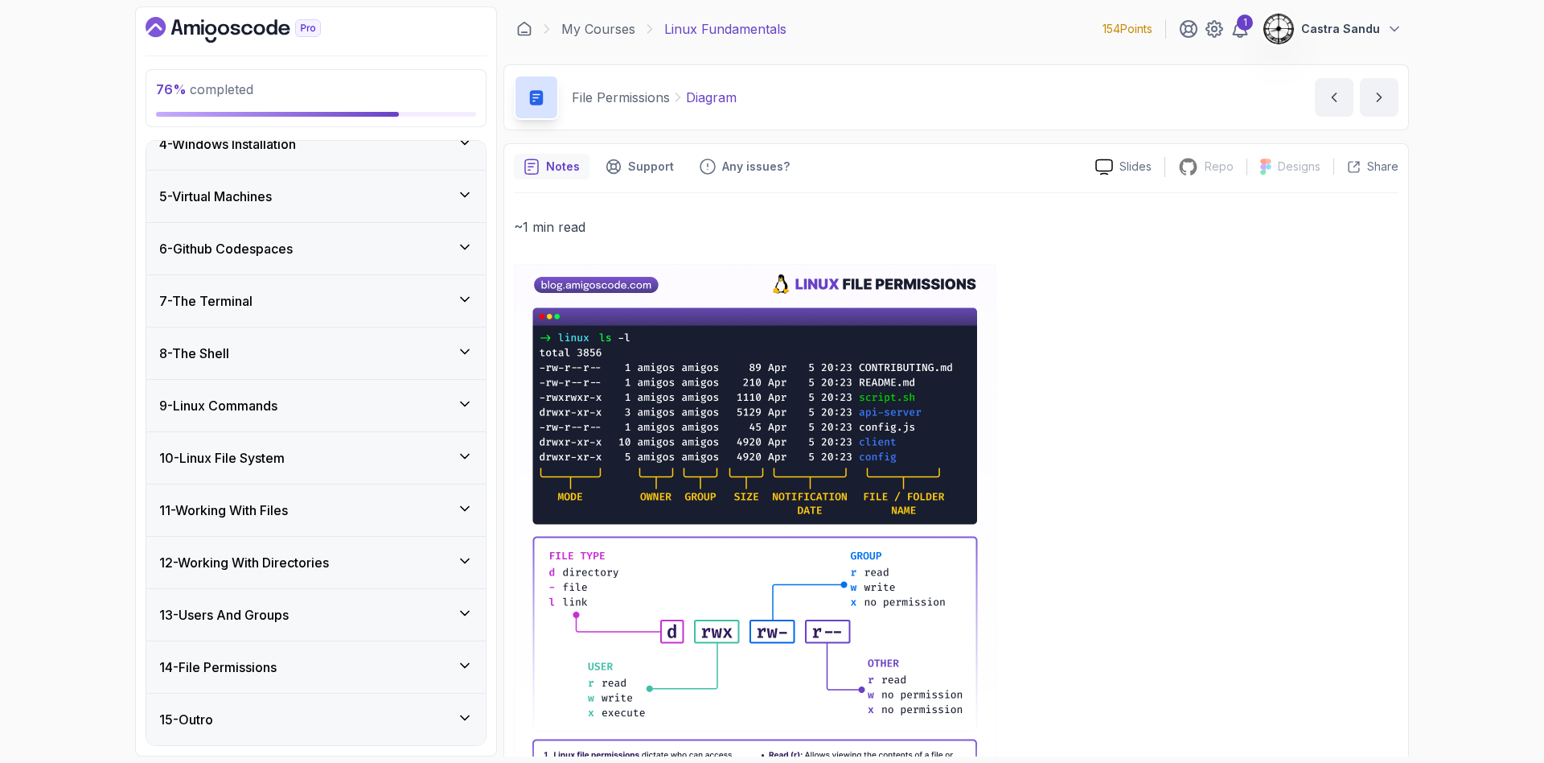
scroll to position [0, 0]
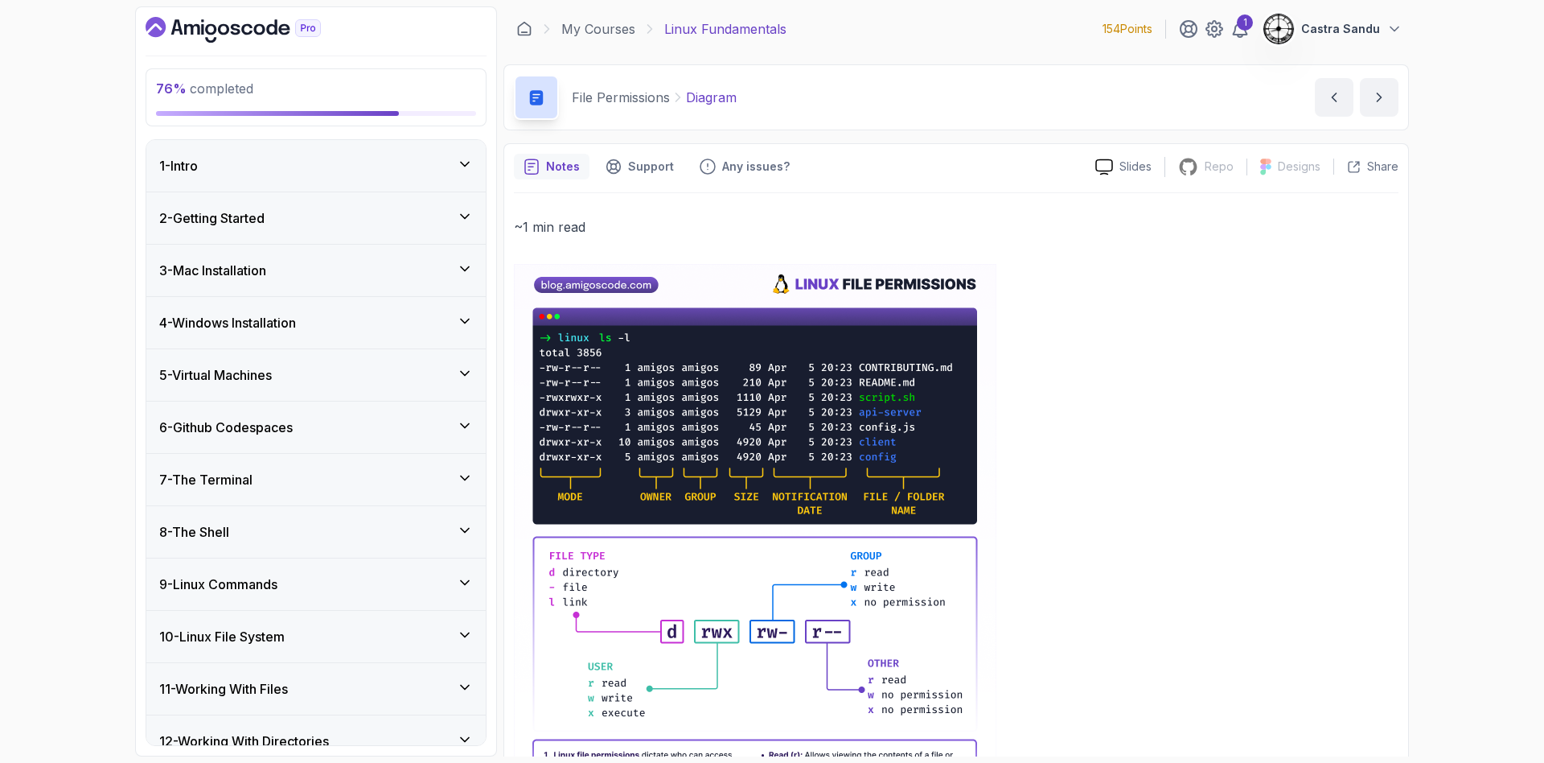
click at [63, 307] on div "76 % completed 1 - Intro 2 - Getting Started 3 - Mac Installation 4 - Windows I…" at bounding box center [772, 381] width 1544 height 763
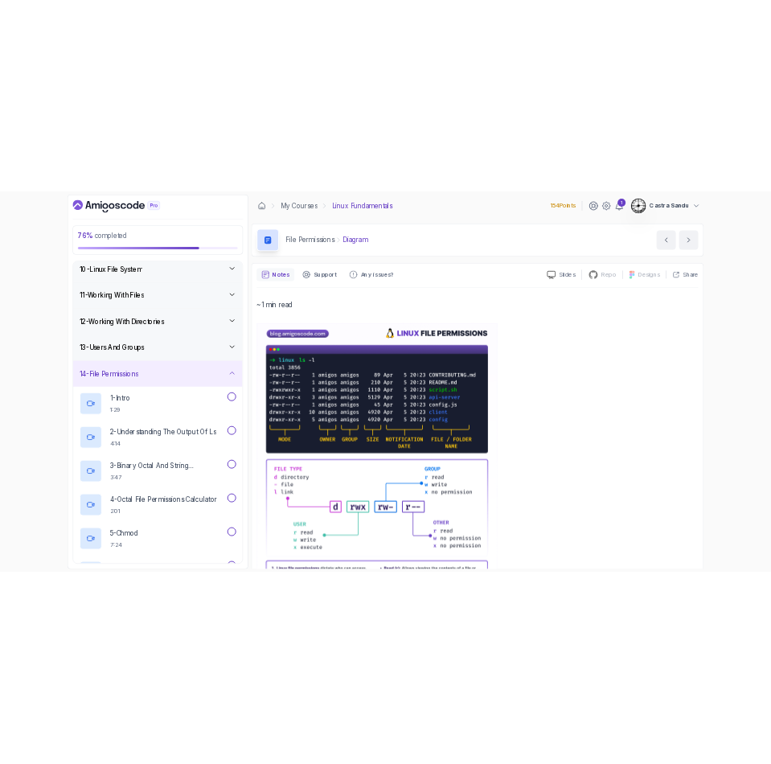
scroll to position [454, 0]
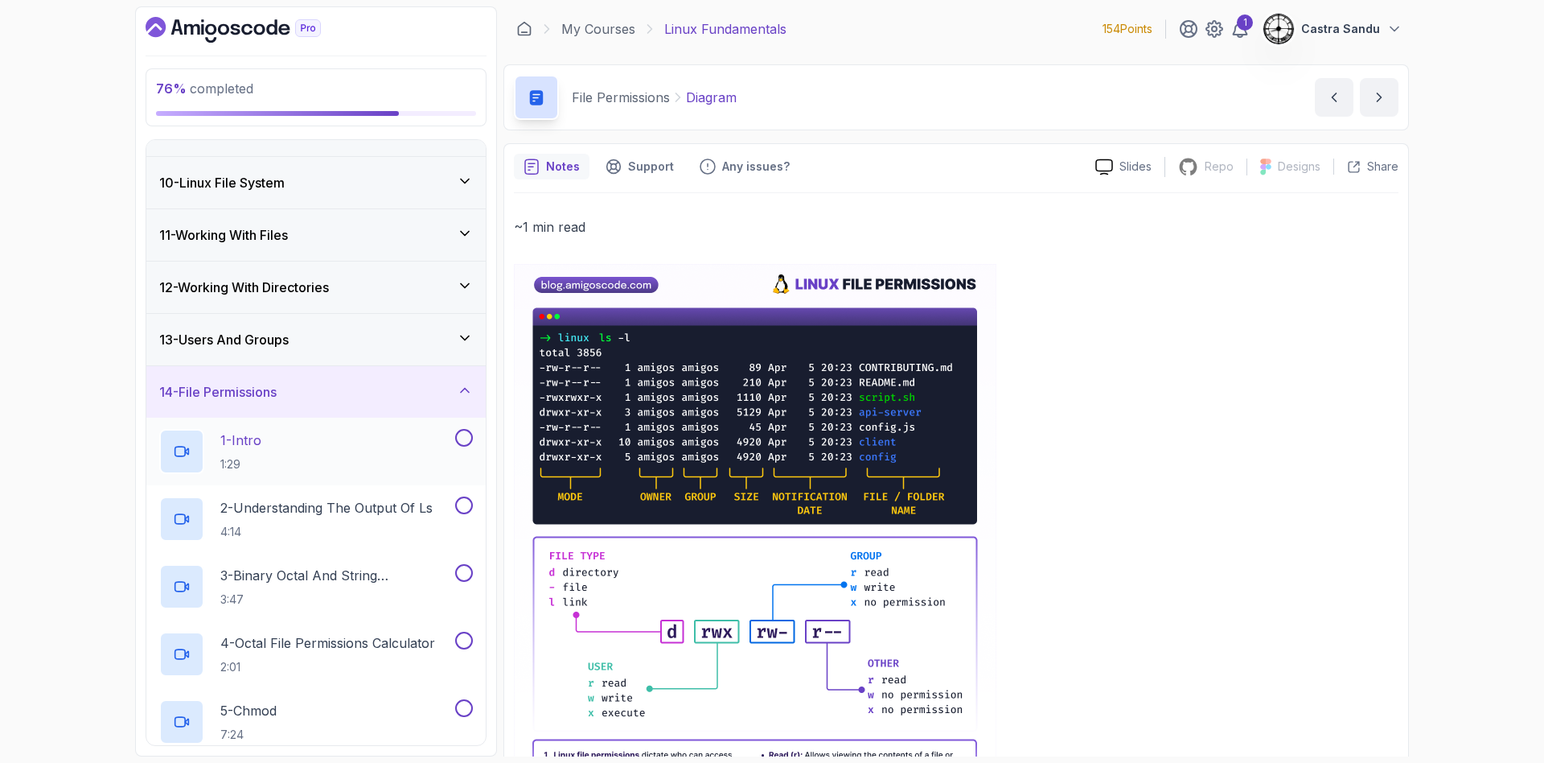
click at [278, 452] on div "1 - Intro 1:29" at bounding box center [305, 451] width 293 height 45
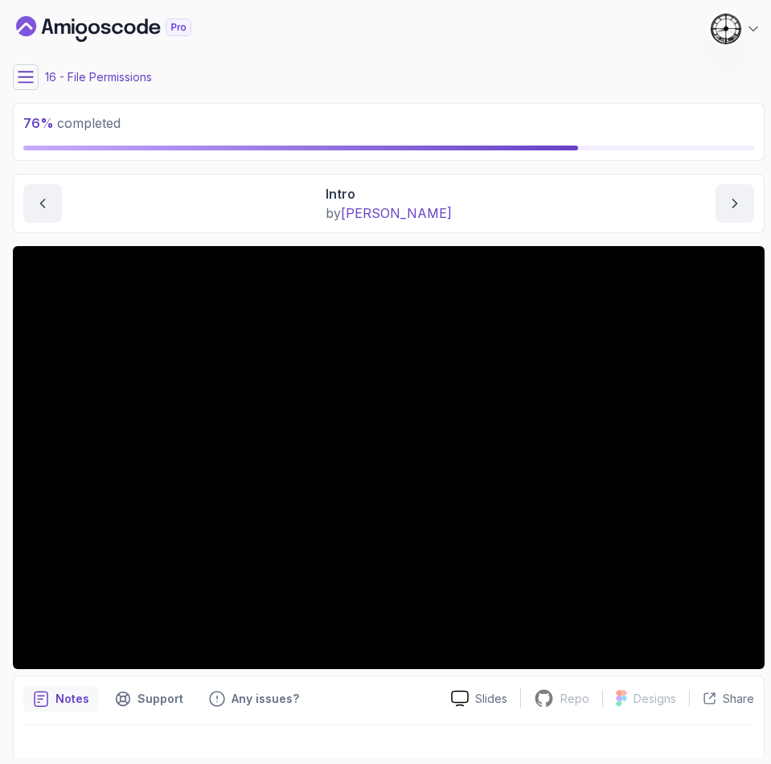
click at [265, 216] on div "Intro by nelson" at bounding box center [388, 203] width 731 height 39
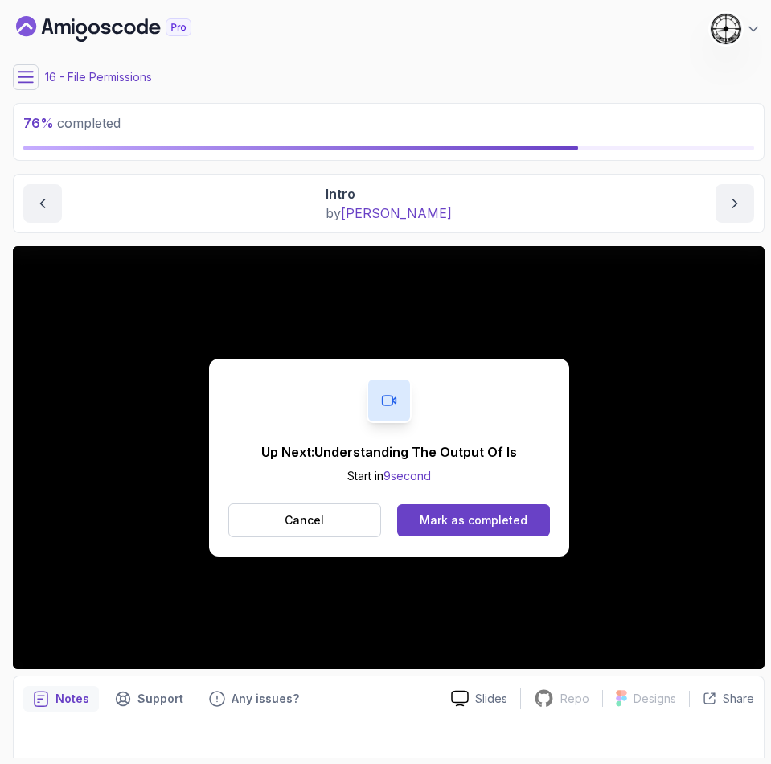
click at [454, 484] on div "Up Next: Understanding The Output Of ls Start in 9 second Cancel Mark as comple…" at bounding box center [389, 458] width 360 height 198
click at [471, 524] on div "Mark as completed" at bounding box center [474, 520] width 108 height 16
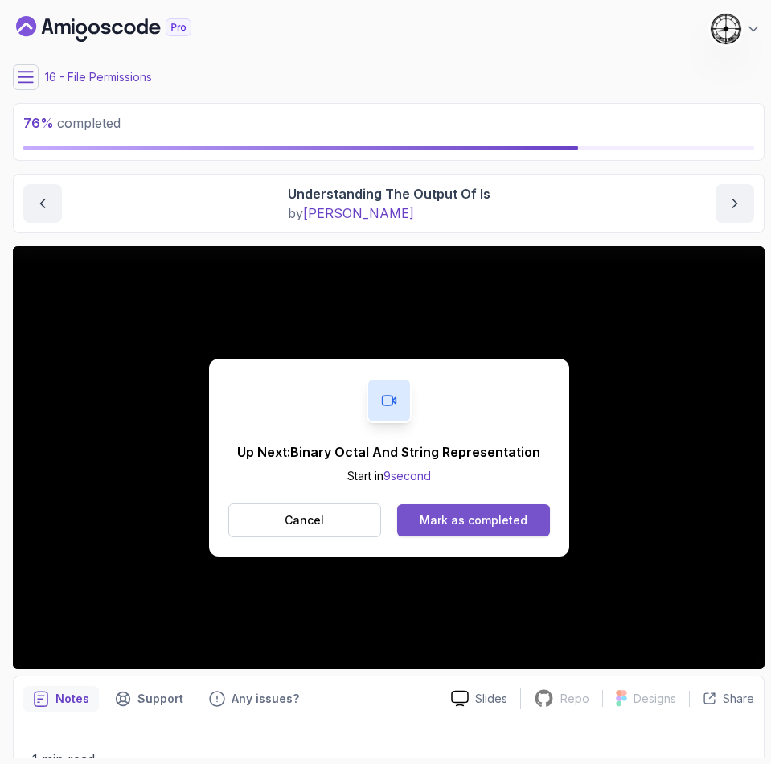
click at [487, 515] on div "Mark as completed" at bounding box center [474, 520] width 108 height 16
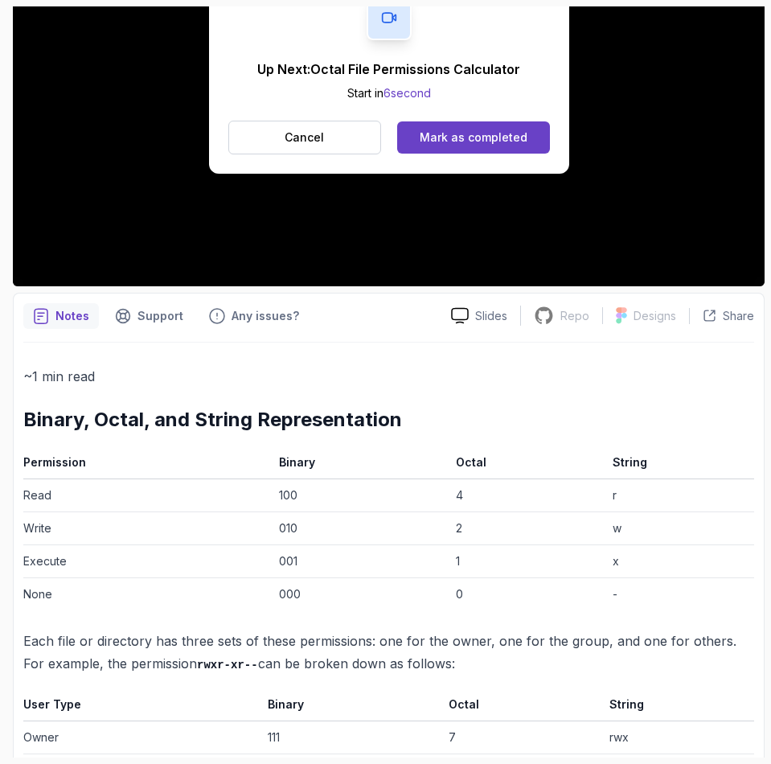
scroll to position [478, 0]
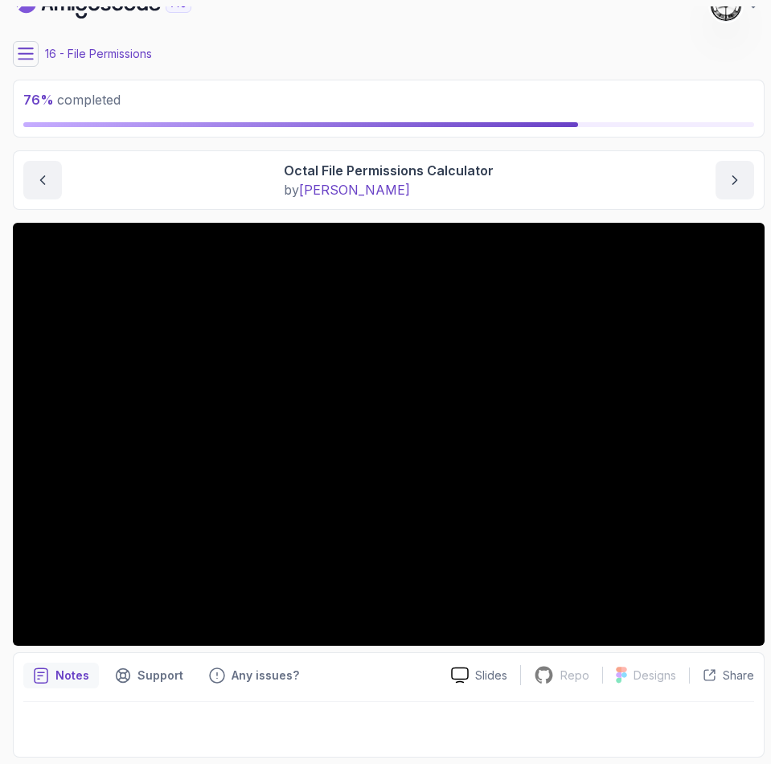
scroll to position [23, 0]
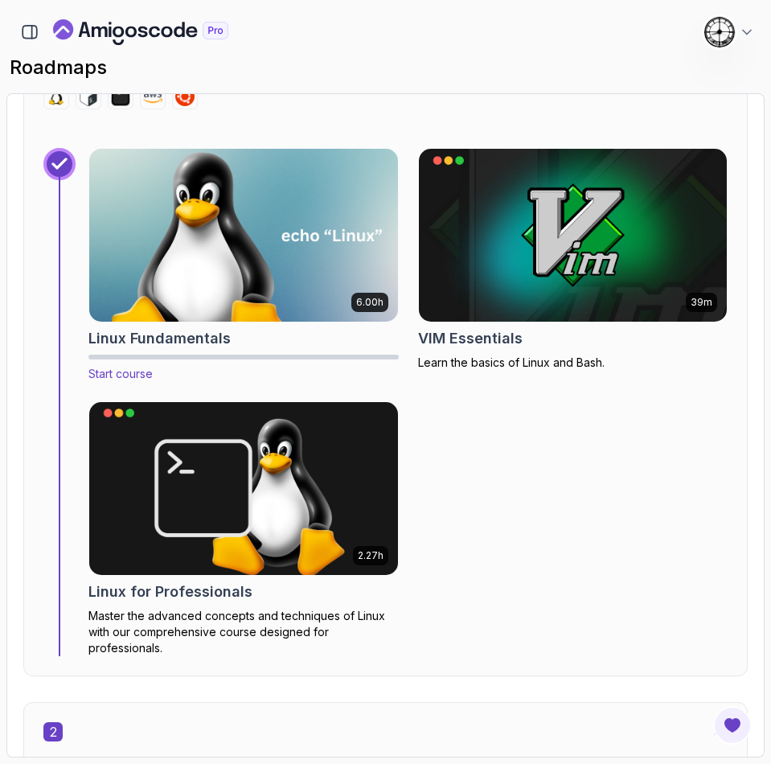
scroll to position [362, 0]
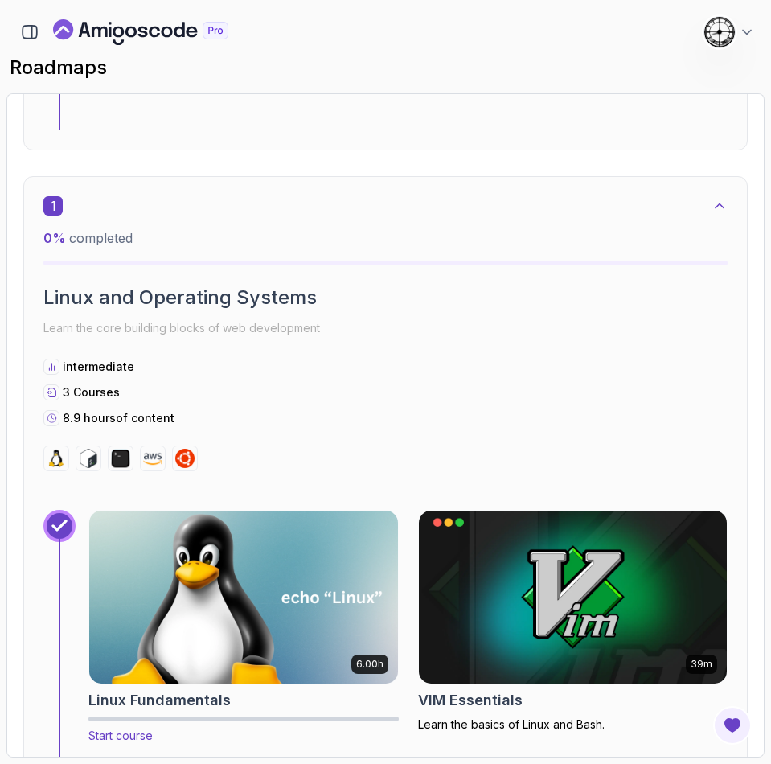
click at [197, 576] on img at bounding box center [243, 598] width 324 height 182
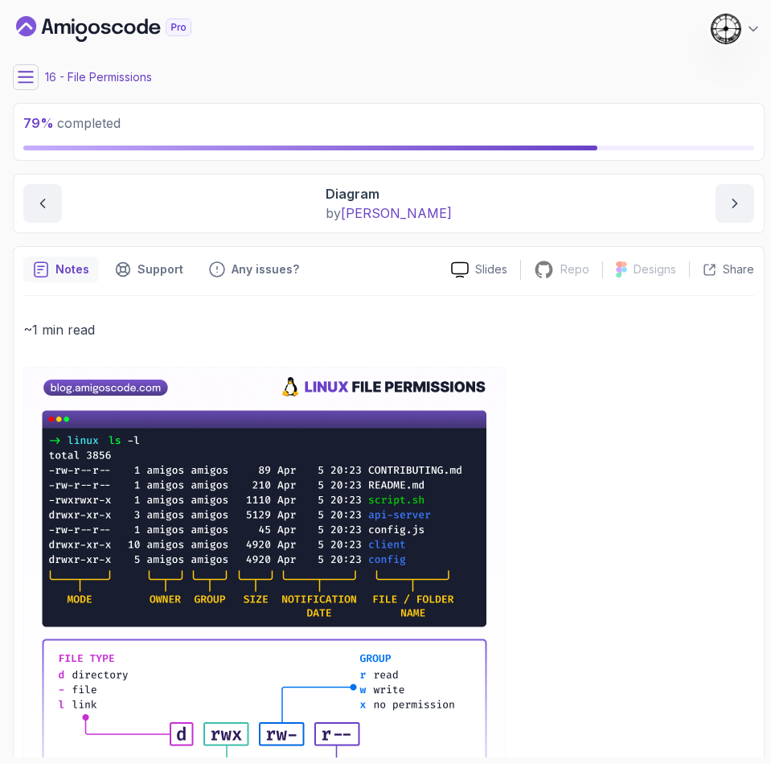
click at [28, 78] on icon at bounding box center [26, 77] width 16 height 16
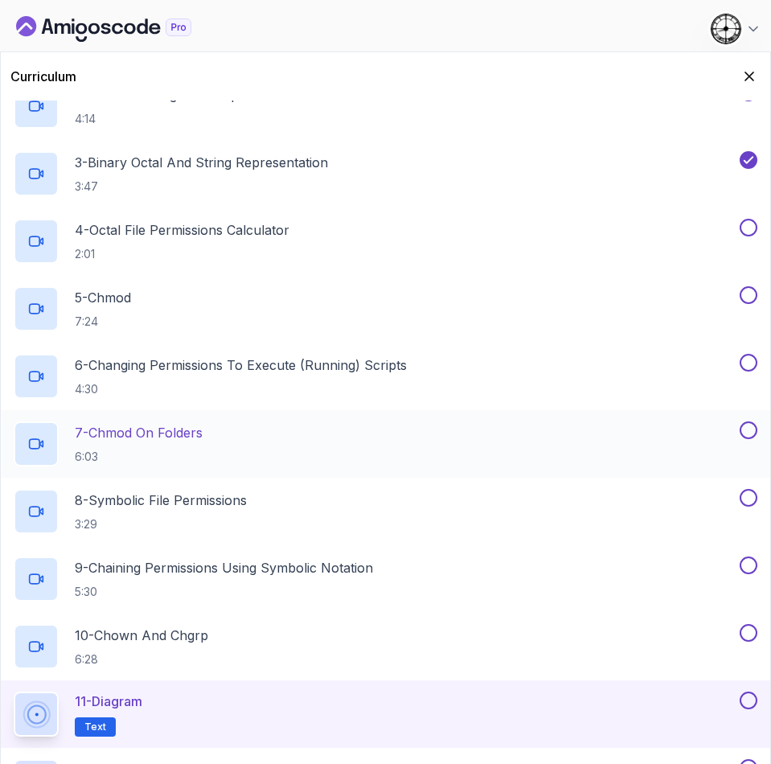
scroll to position [706, 0]
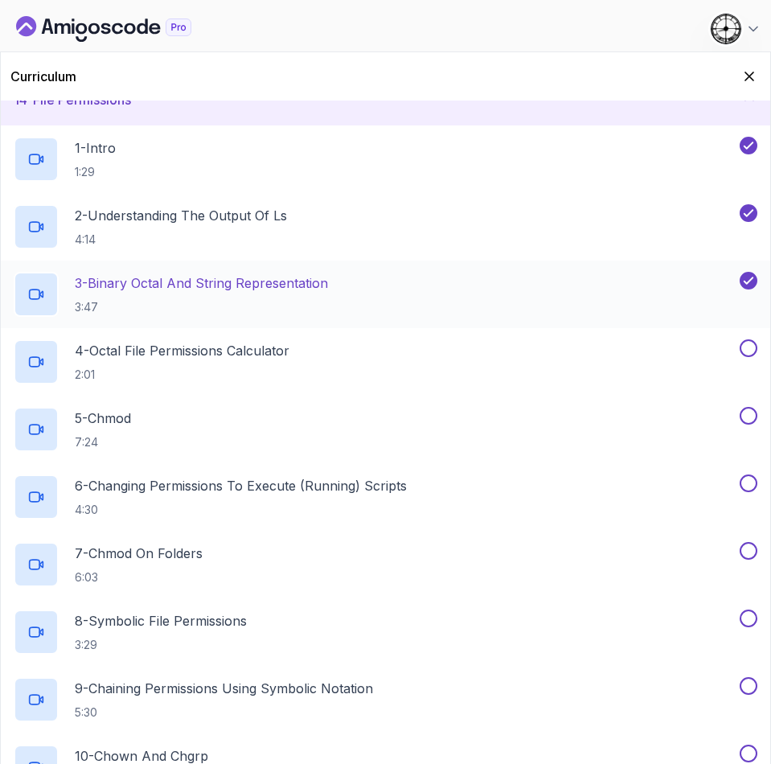
click at [170, 290] on p "3 - Binary Octal And String Representation" at bounding box center [201, 282] width 253 height 19
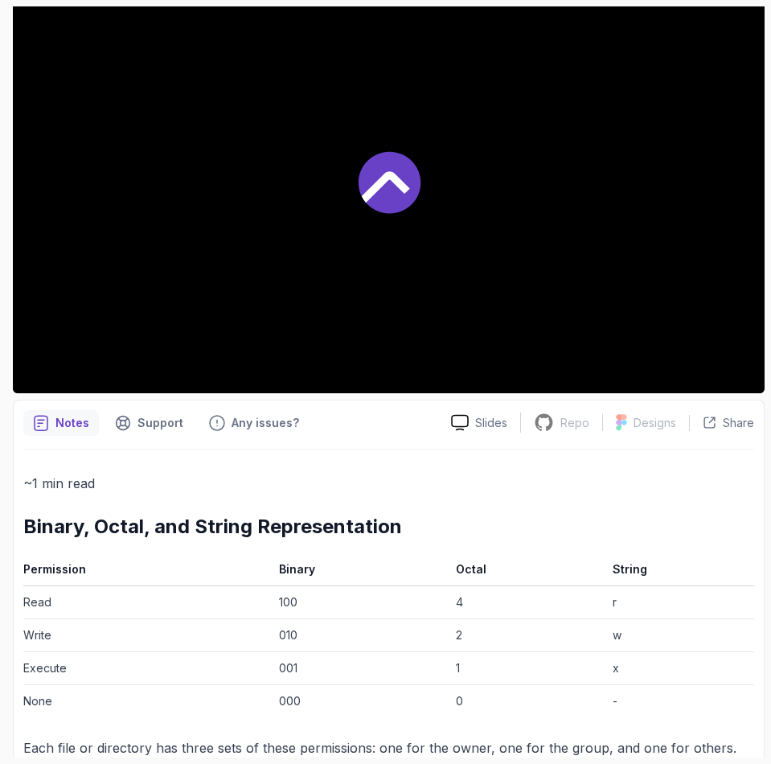
scroll to position [478, 0]
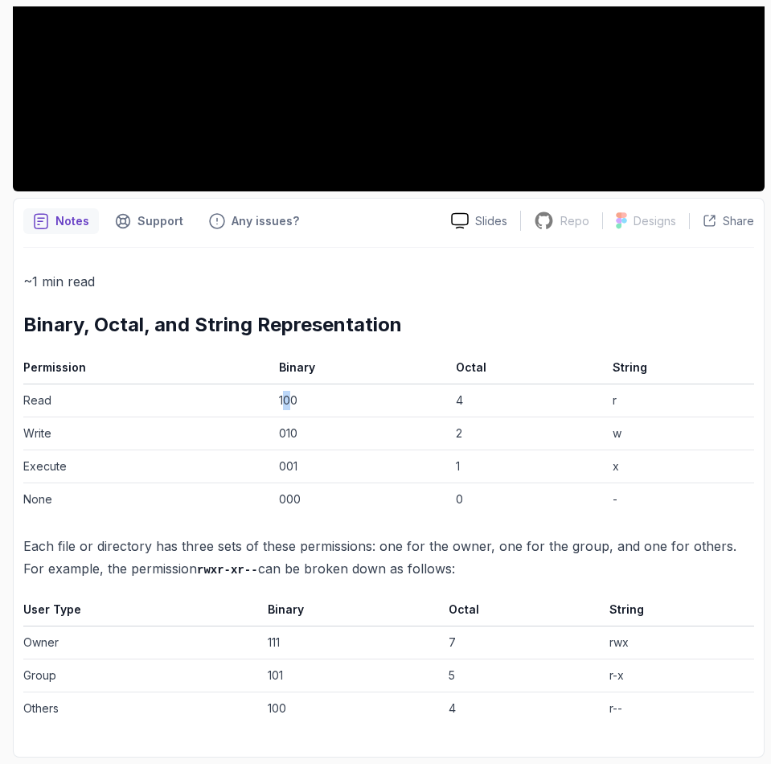
drag, startPoint x: 284, startPoint y: 403, endPoint x: 294, endPoint y: 398, distance: 10.8
click at [294, 398] on td "100" at bounding box center [361, 400] width 177 height 33
drag, startPoint x: 294, startPoint y: 500, endPoint x: 310, endPoint y: 500, distance: 16.1
click at [310, 500] on tr "None 000 0 -" at bounding box center [388, 499] width 731 height 33
drag, startPoint x: 265, startPoint y: 640, endPoint x: 324, endPoint y: 641, distance: 59.5
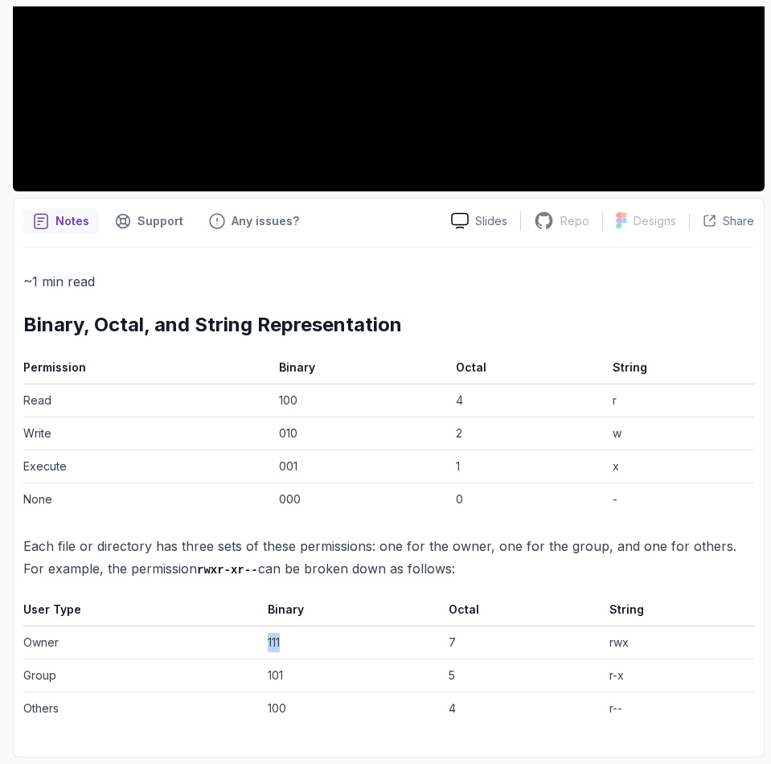
click at [324, 641] on td "111" at bounding box center [351, 643] width 181 height 33
click at [269, 632] on td "111" at bounding box center [351, 643] width 181 height 33
drag, startPoint x: 212, startPoint y: 568, endPoint x: 194, endPoint y: 574, distance: 18.6
click at [197, 574] on code "rwxr-xr--" at bounding box center [227, 570] width 61 height 13
drag, startPoint x: 216, startPoint y: 568, endPoint x: 225, endPoint y: 573, distance: 10.8
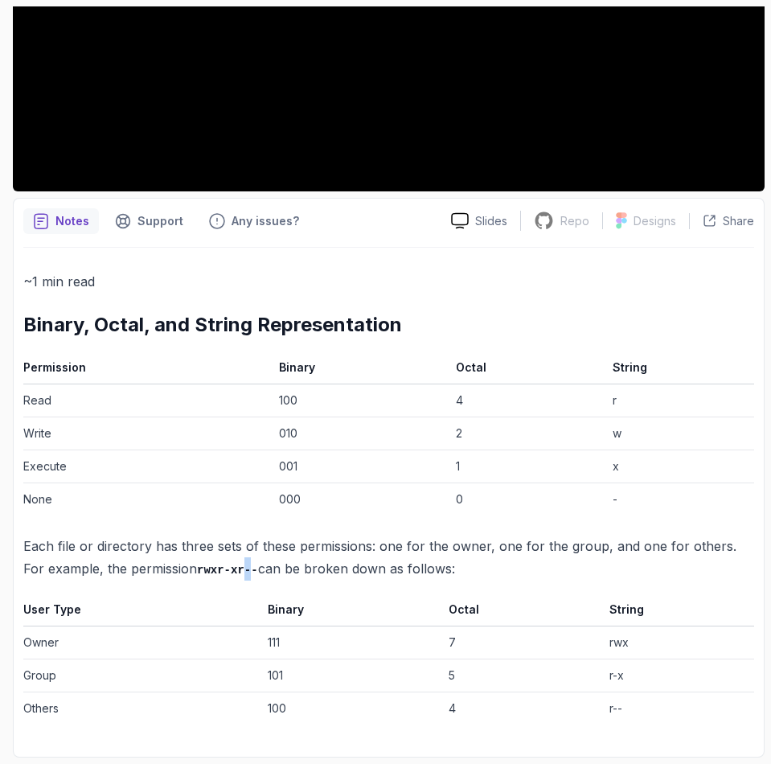
click at [225, 571] on code "rwxr-xr--" at bounding box center [227, 570] width 61 height 13
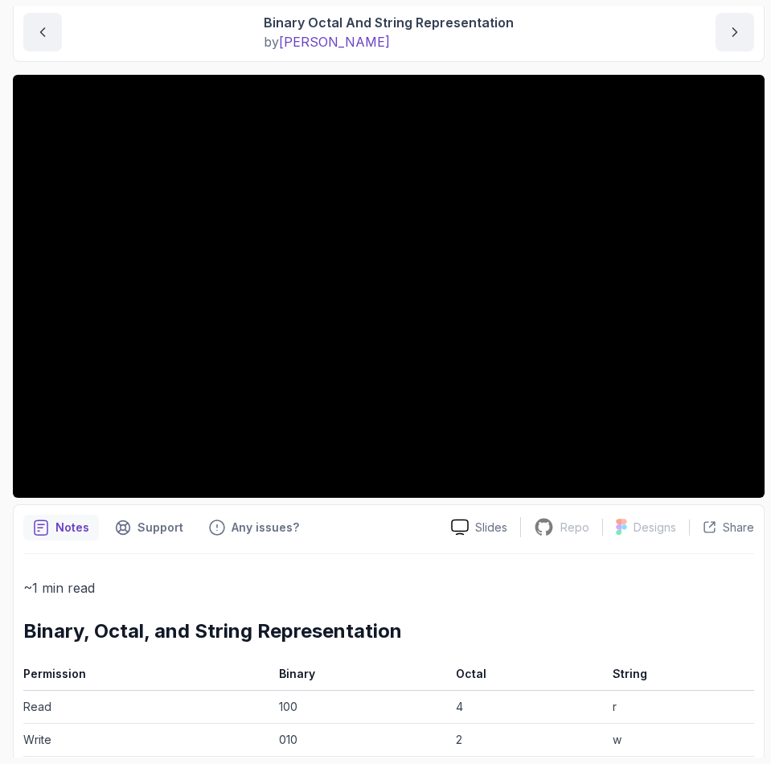
scroll to position [0, 0]
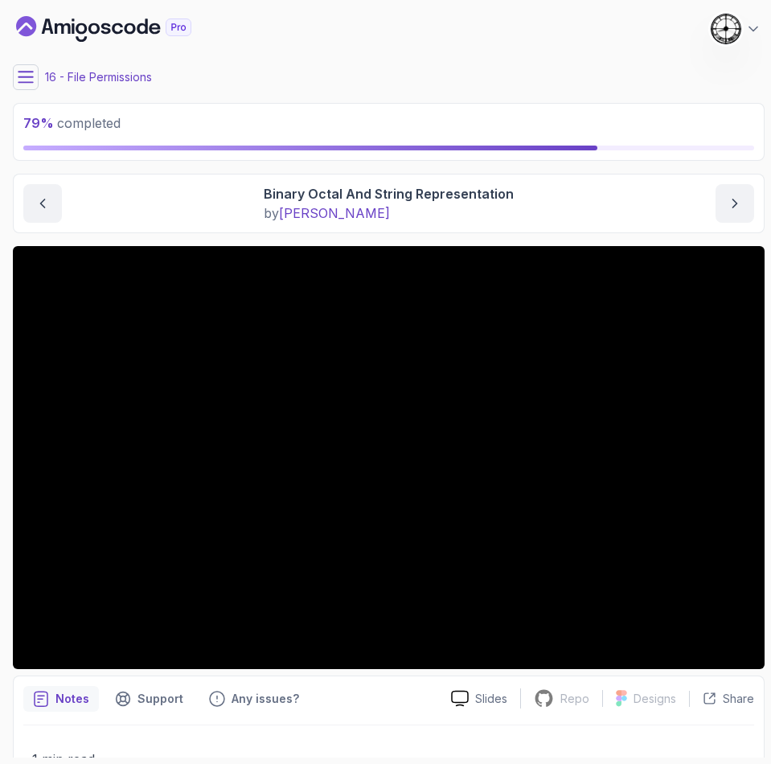
click at [26, 73] on icon at bounding box center [26, 77] width 16 height 16
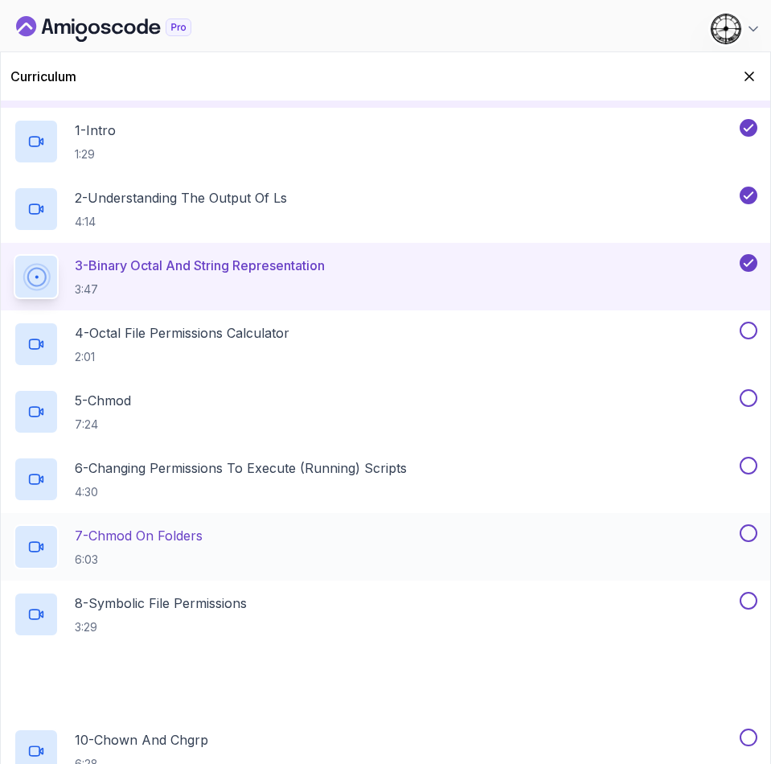
scroll to position [845, 0]
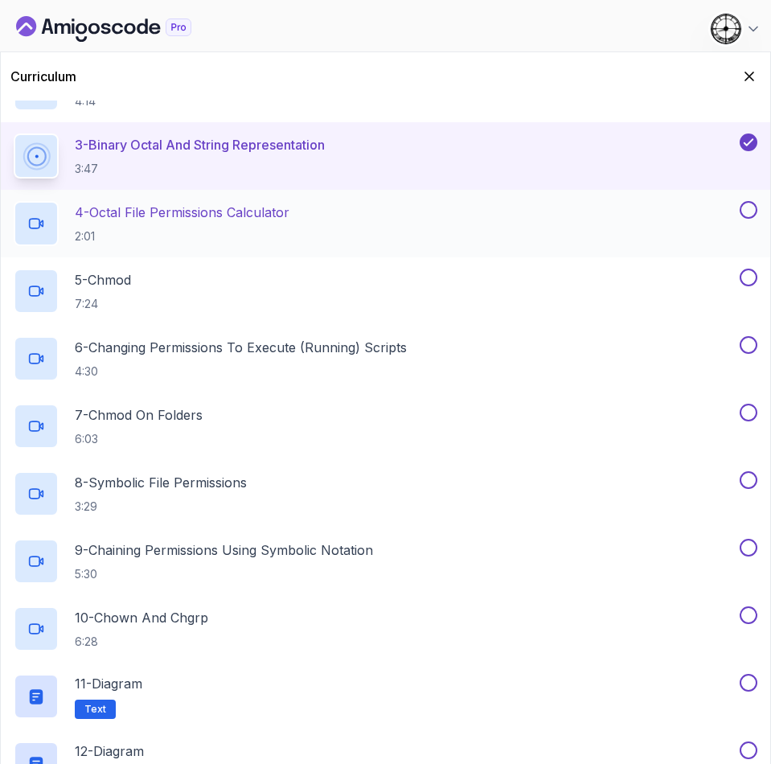
click at [169, 228] on p "2:01" at bounding box center [182, 236] width 215 height 16
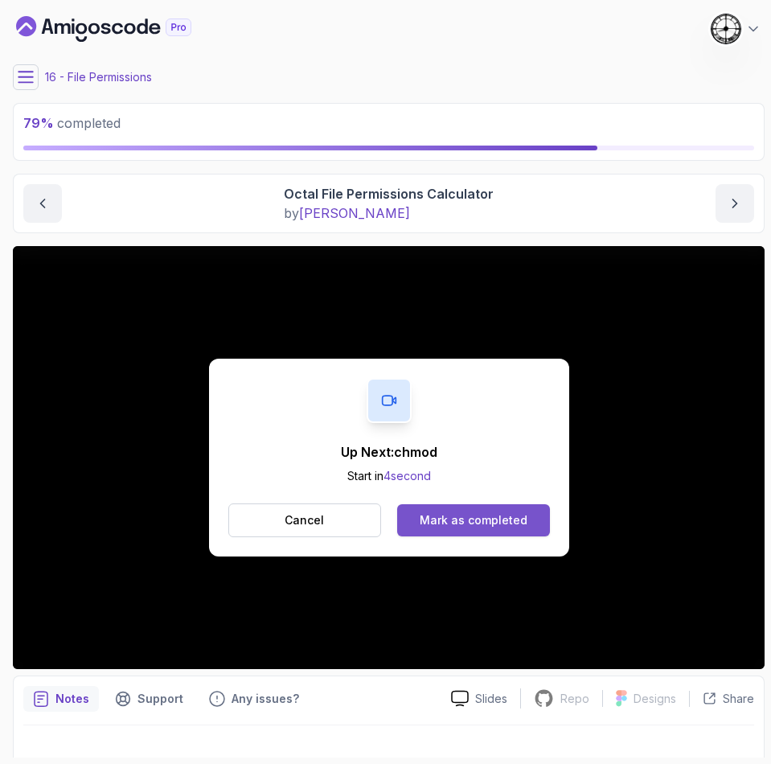
click at [509, 524] on div "Mark as completed" at bounding box center [474, 520] width 108 height 16
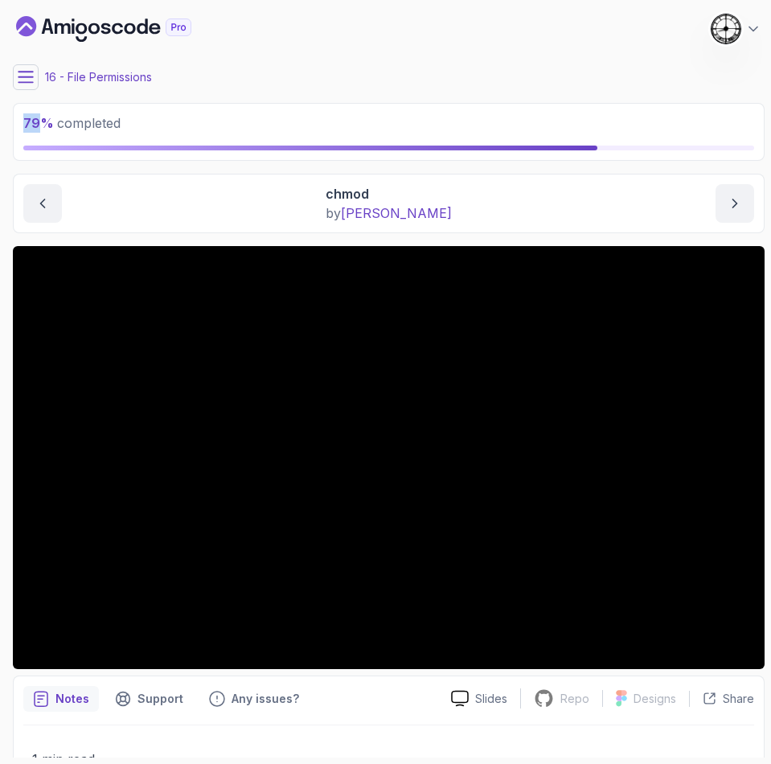
drag, startPoint x: 22, startPoint y: 122, endPoint x: 36, endPoint y: 115, distance: 16.2
click at [36, 115] on div "79 % completed" at bounding box center [389, 132] width 752 height 58
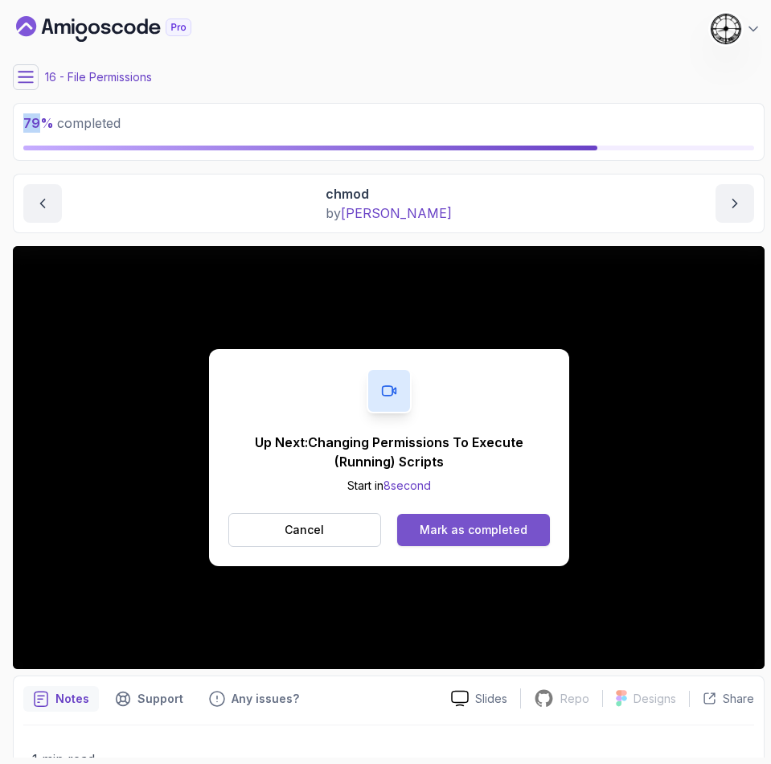
click at [484, 538] on button "Mark as completed" at bounding box center [473, 530] width 152 height 32
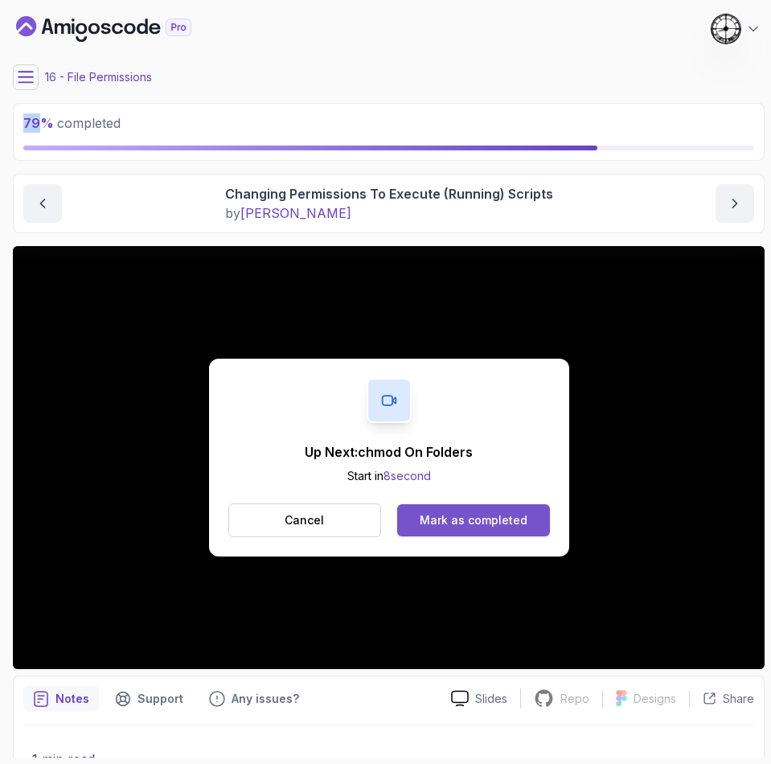
click at [467, 508] on button "Mark as completed" at bounding box center [473, 520] width 152 height 32
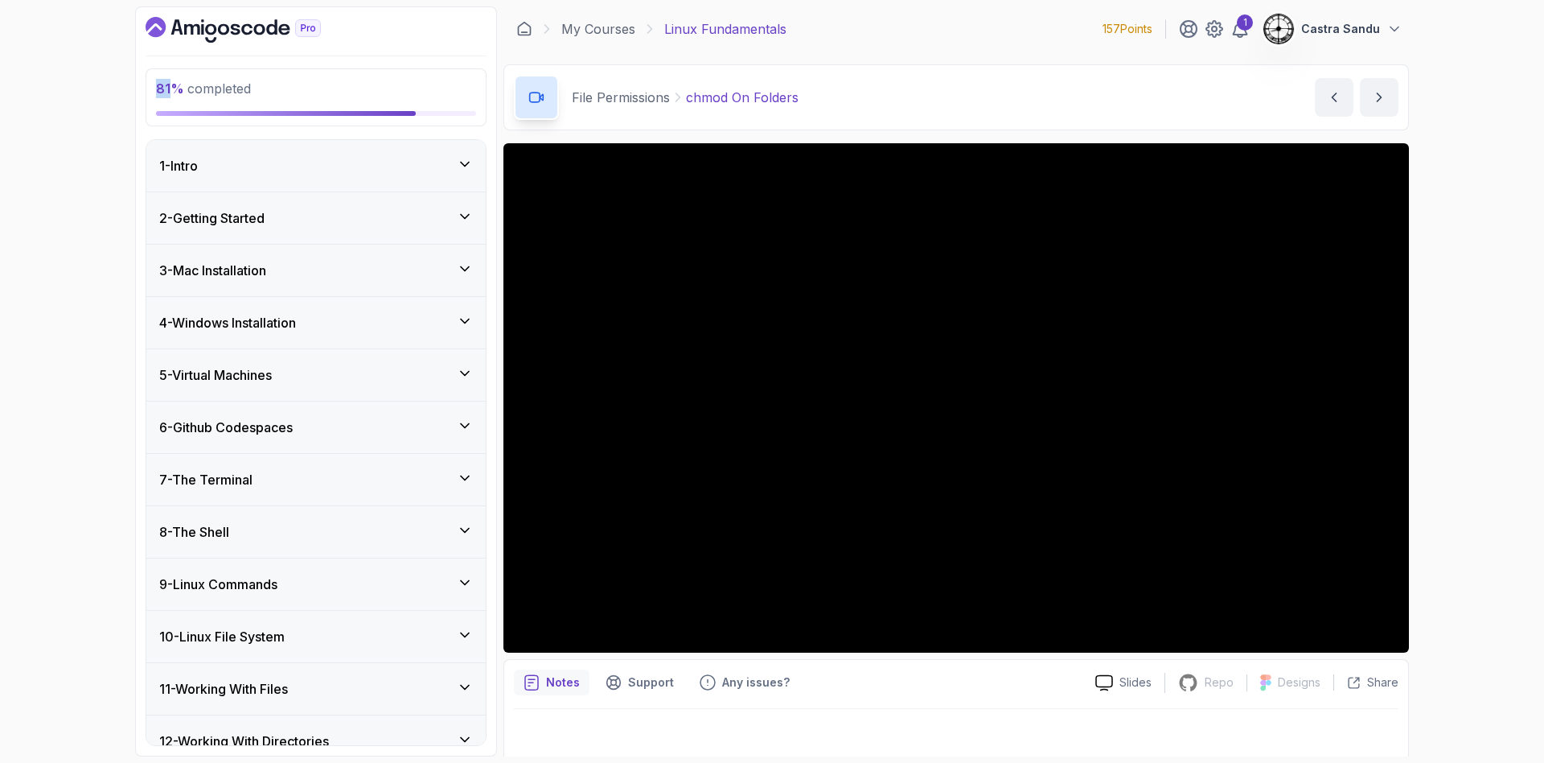
drag, startPoint x: 152, startPoint y: 82, endPoint x: 174, endPoint y: 82, distance: 21.7
click at [174, 82] on div "81 % completed" at bounding box center [316, 97] width 341 height 58
click at [247, 77] on div "81 % completed" at bounding box center [316, 97] width 341 height 58
